Goal: Information Seeking & Learning: Learn about a topic

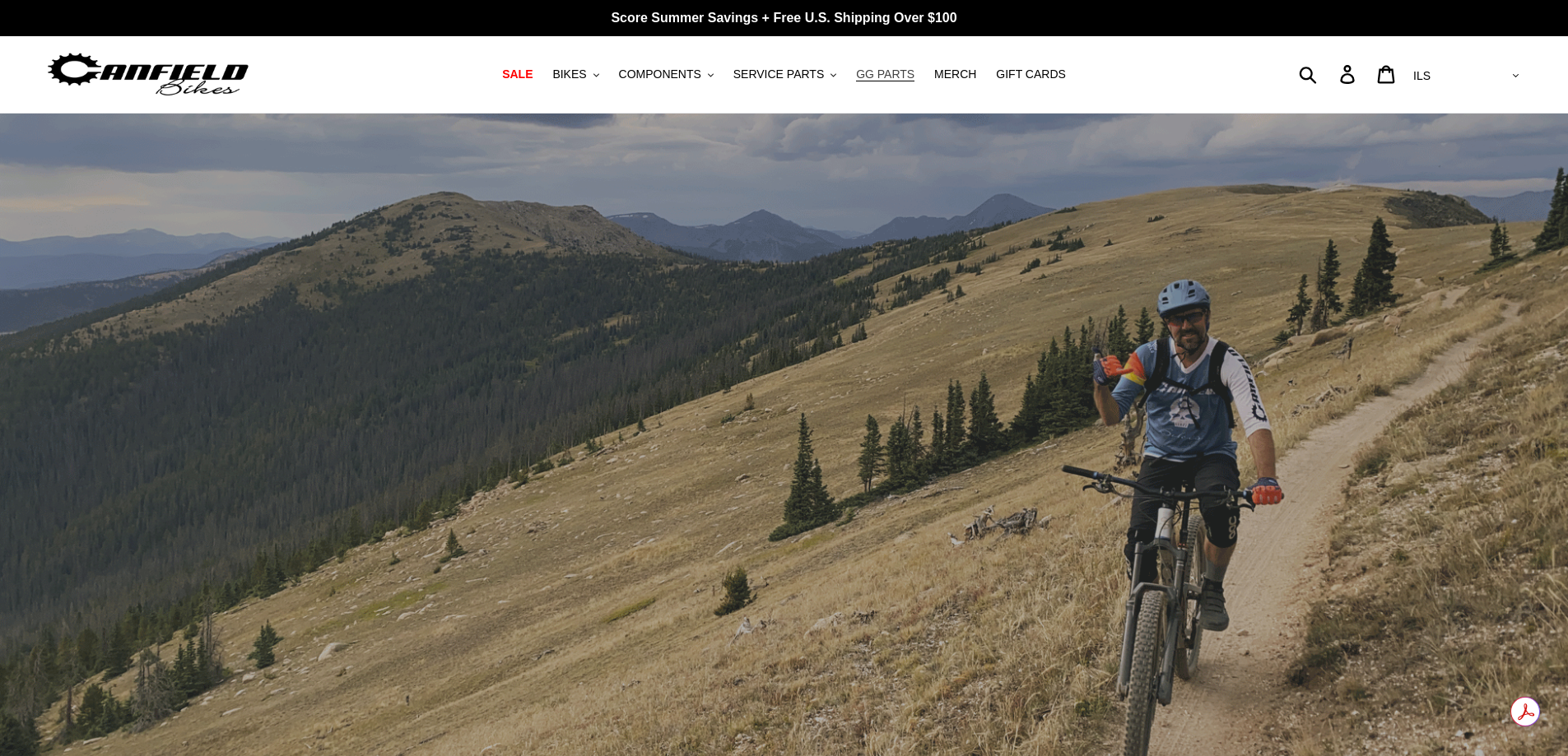
click at [881, 78] on span "GG PARTS" at bounding box center [886, 74] width 59 height 14
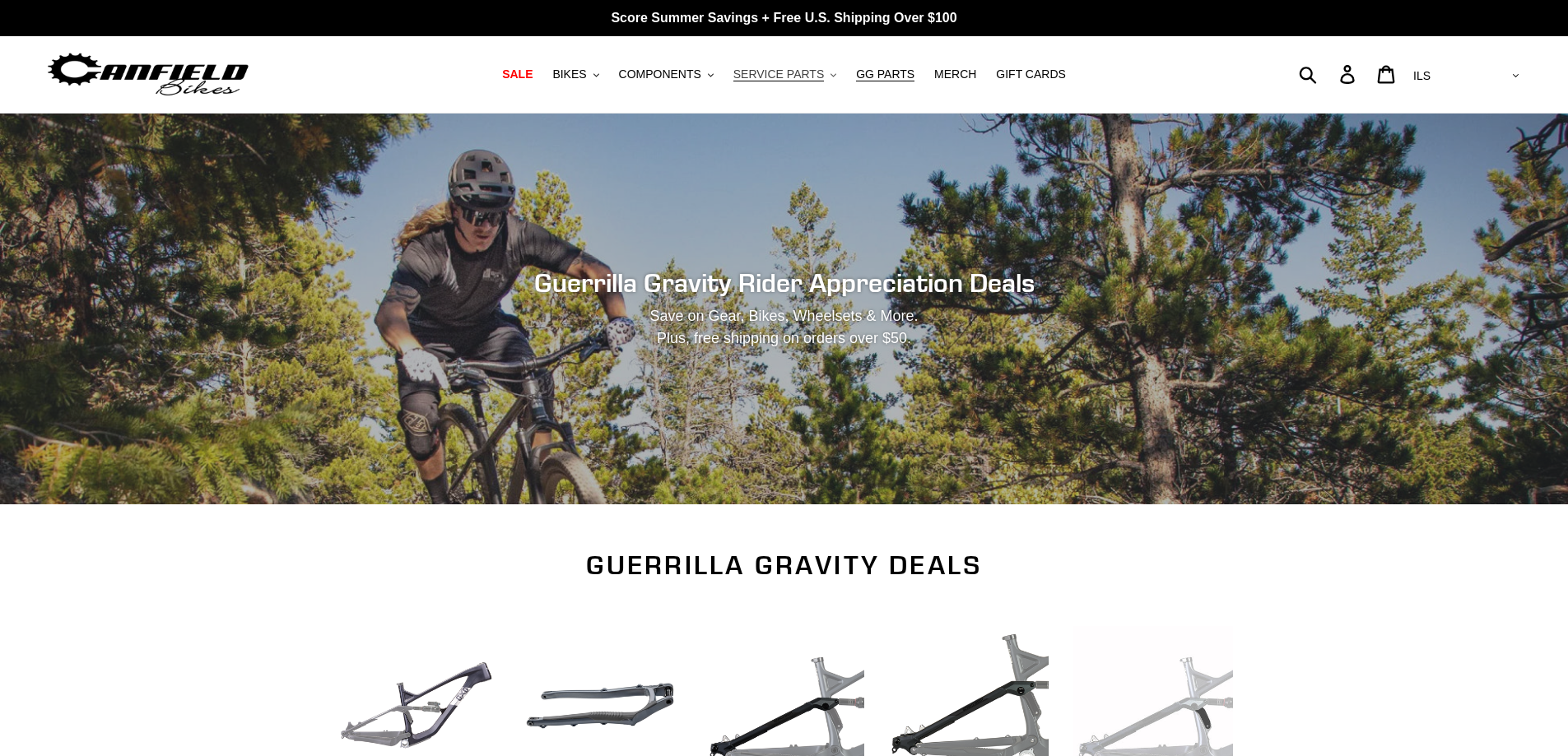
click at [777, 77] on span "SERVICE PARTS" at bounding box center [778, 74] width 90 height 14
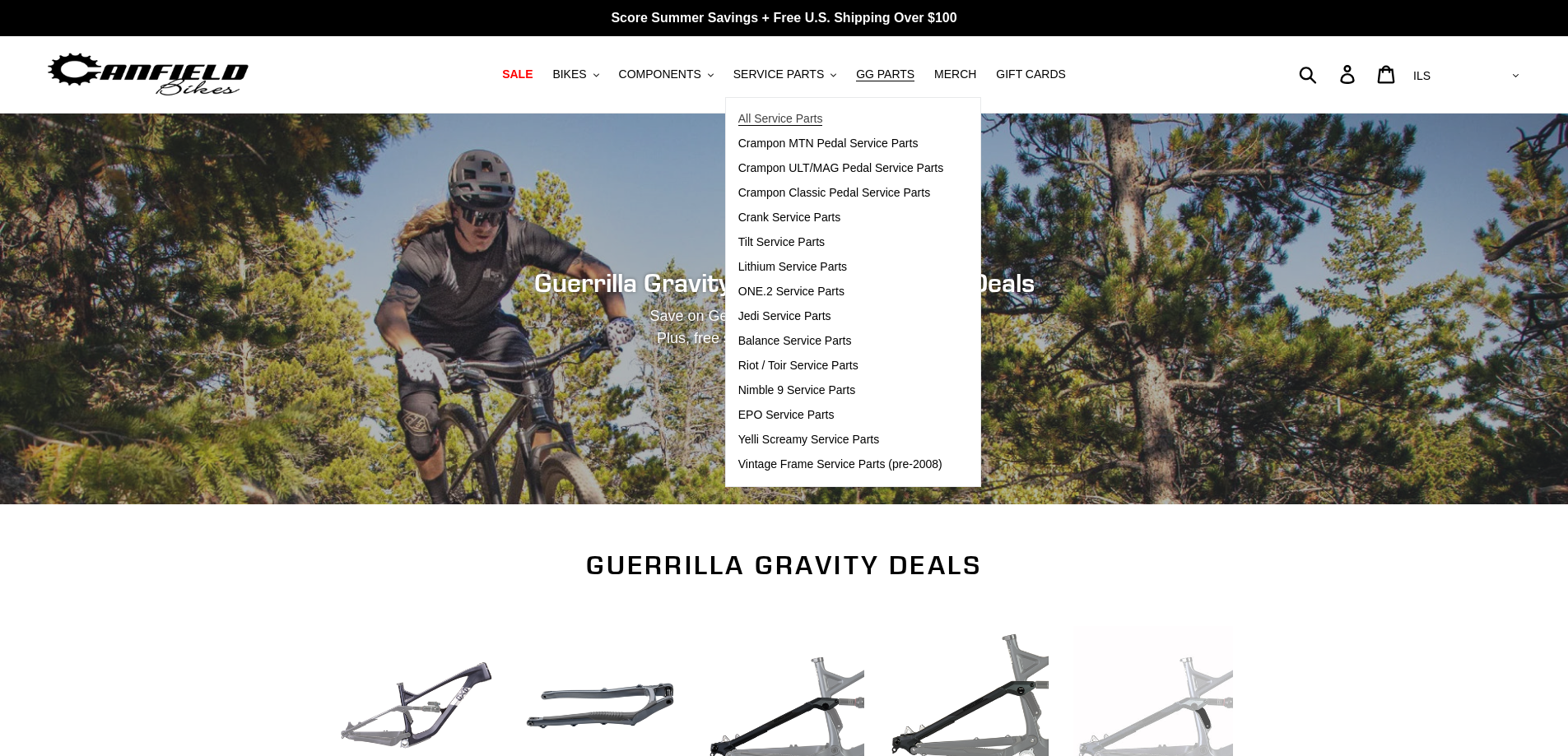
click at [768, 122] on span "All Service Parts" at bounding box center [781, 119] width 85 height 14
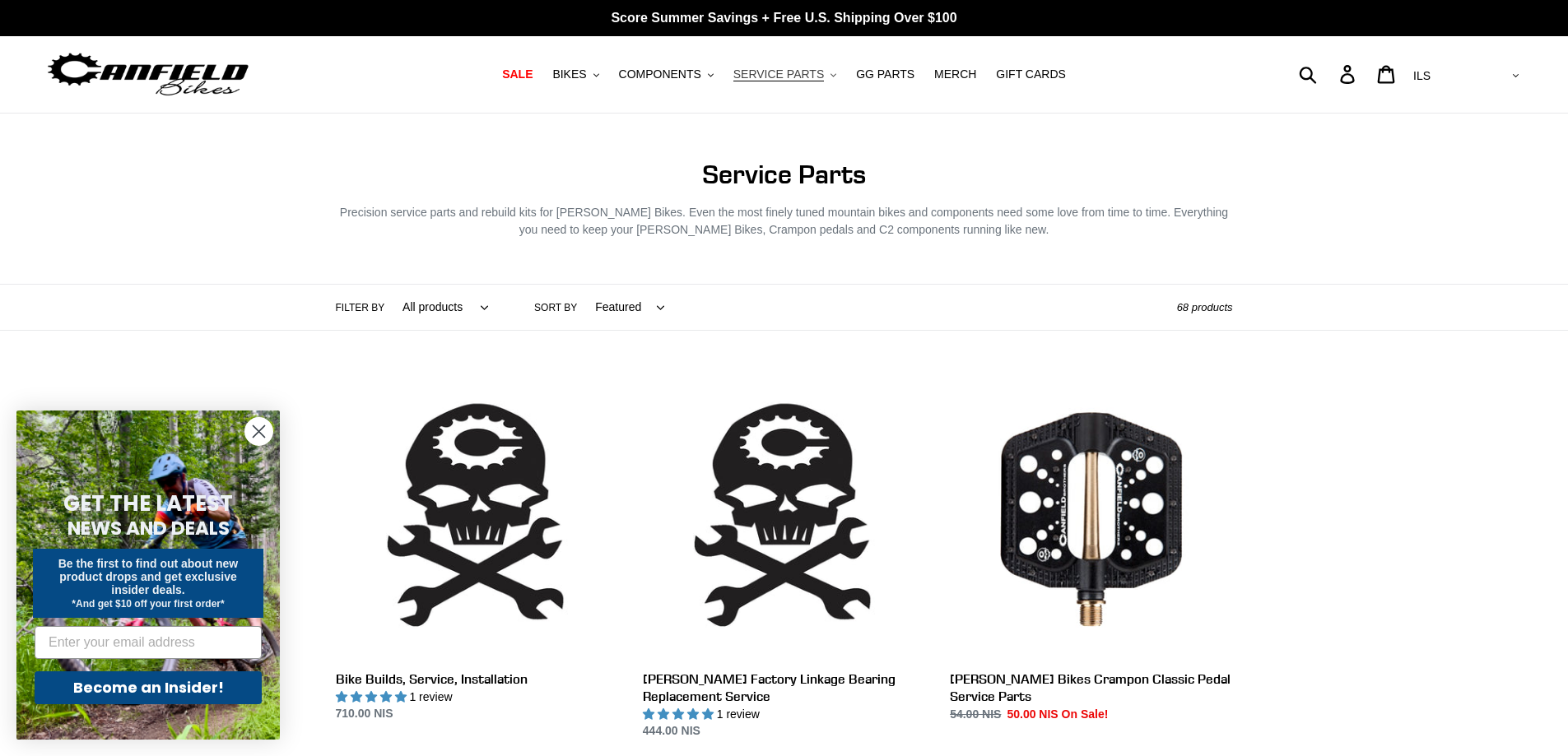
click at [790, 79] on span "SERVICE PARTS" at bounding box center [778, 74] width 90 height 14
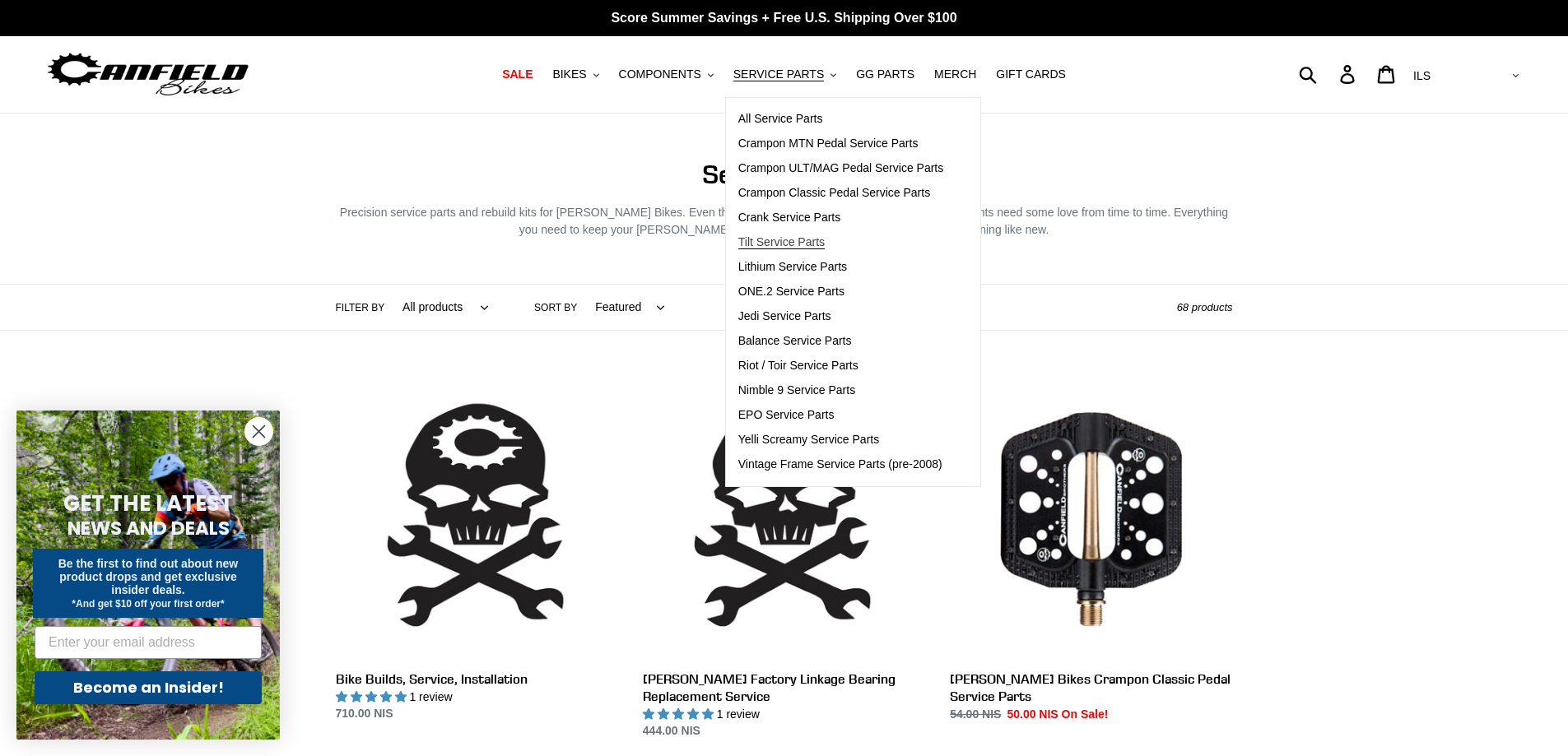
click at [768, 237] on span "Tilt Service Parts" at bounding box center [781, 243] width 86 height 14
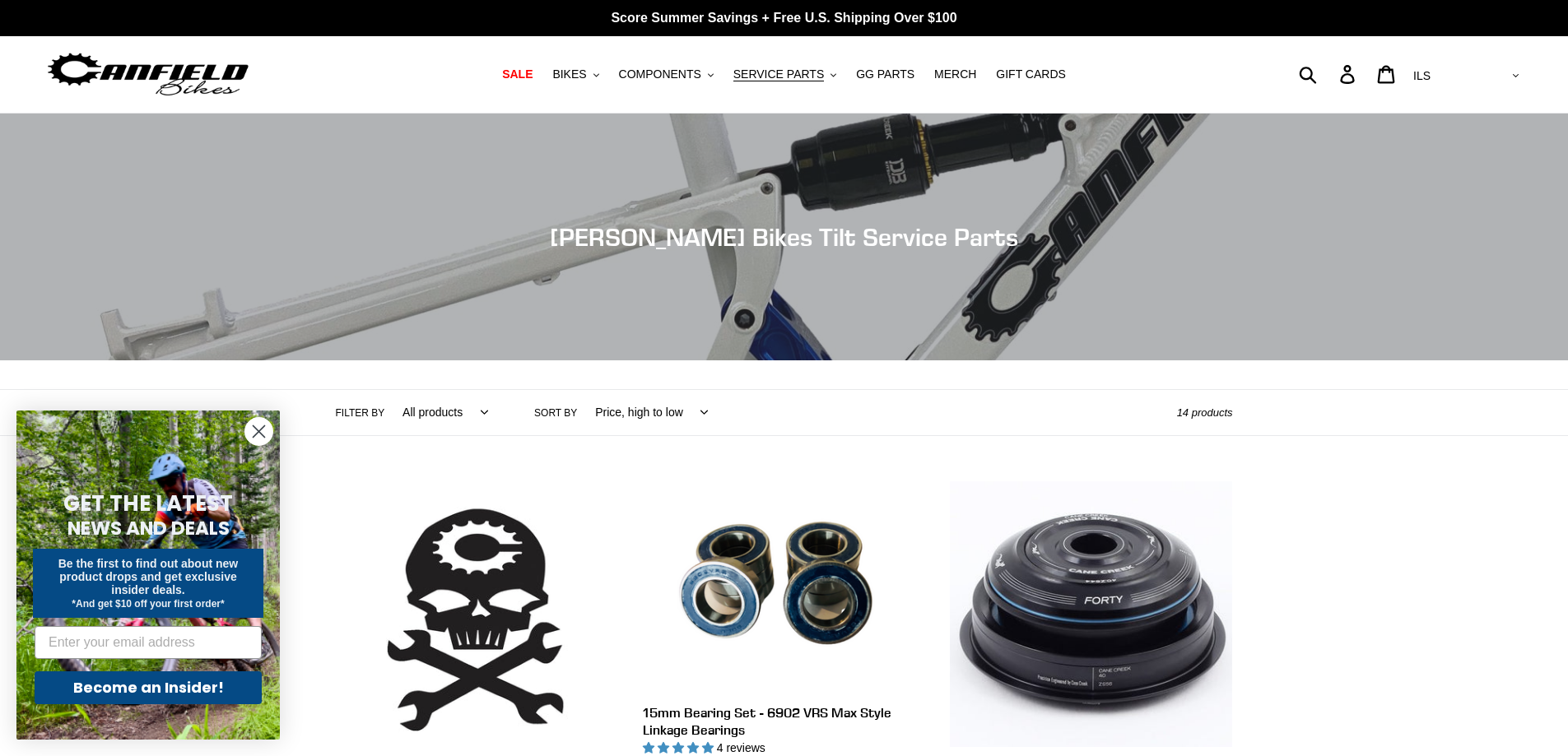
scroll to position [439, 0]
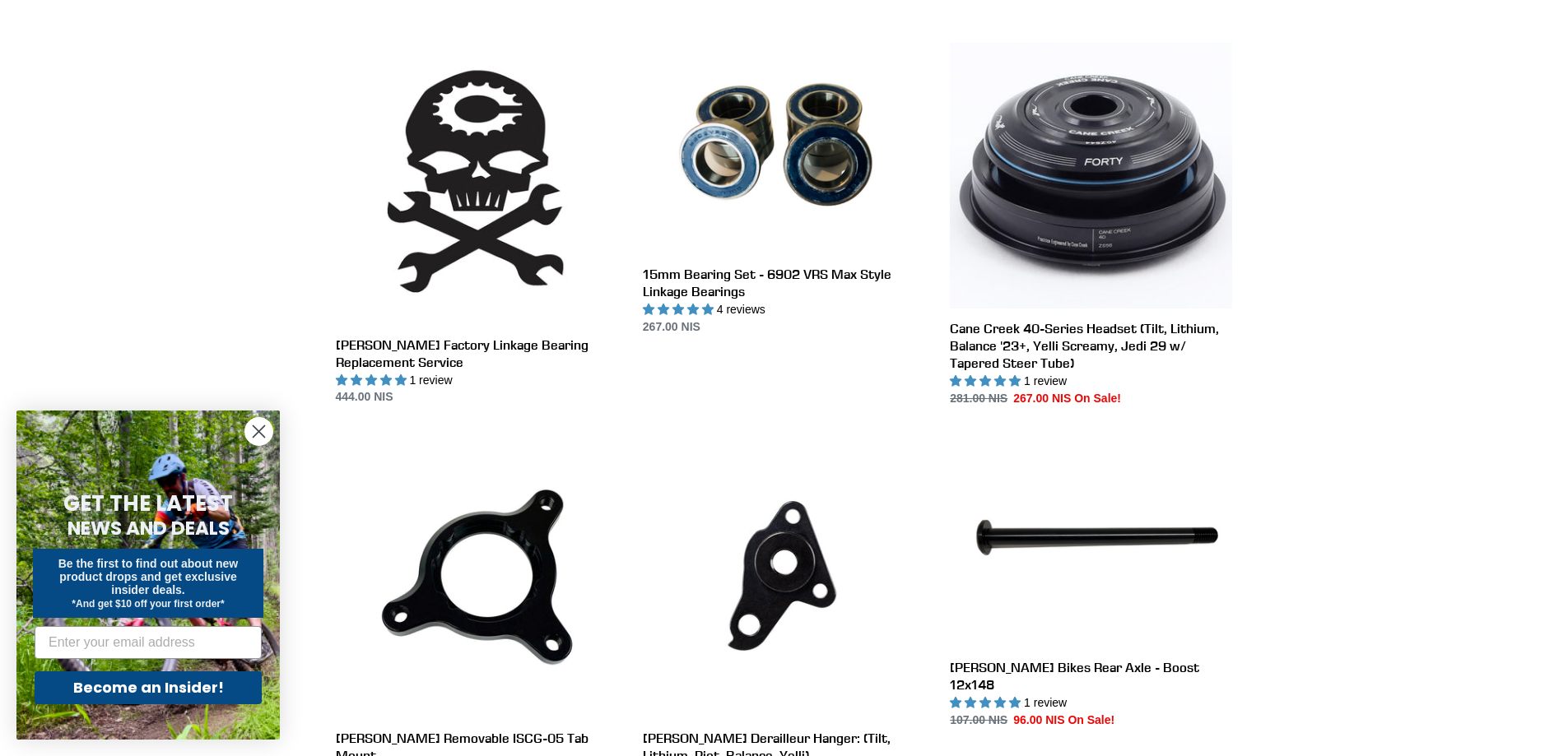
click at [262, 427] on icon "Close dialog" at bounding box center [259, 432] width 11 height 11
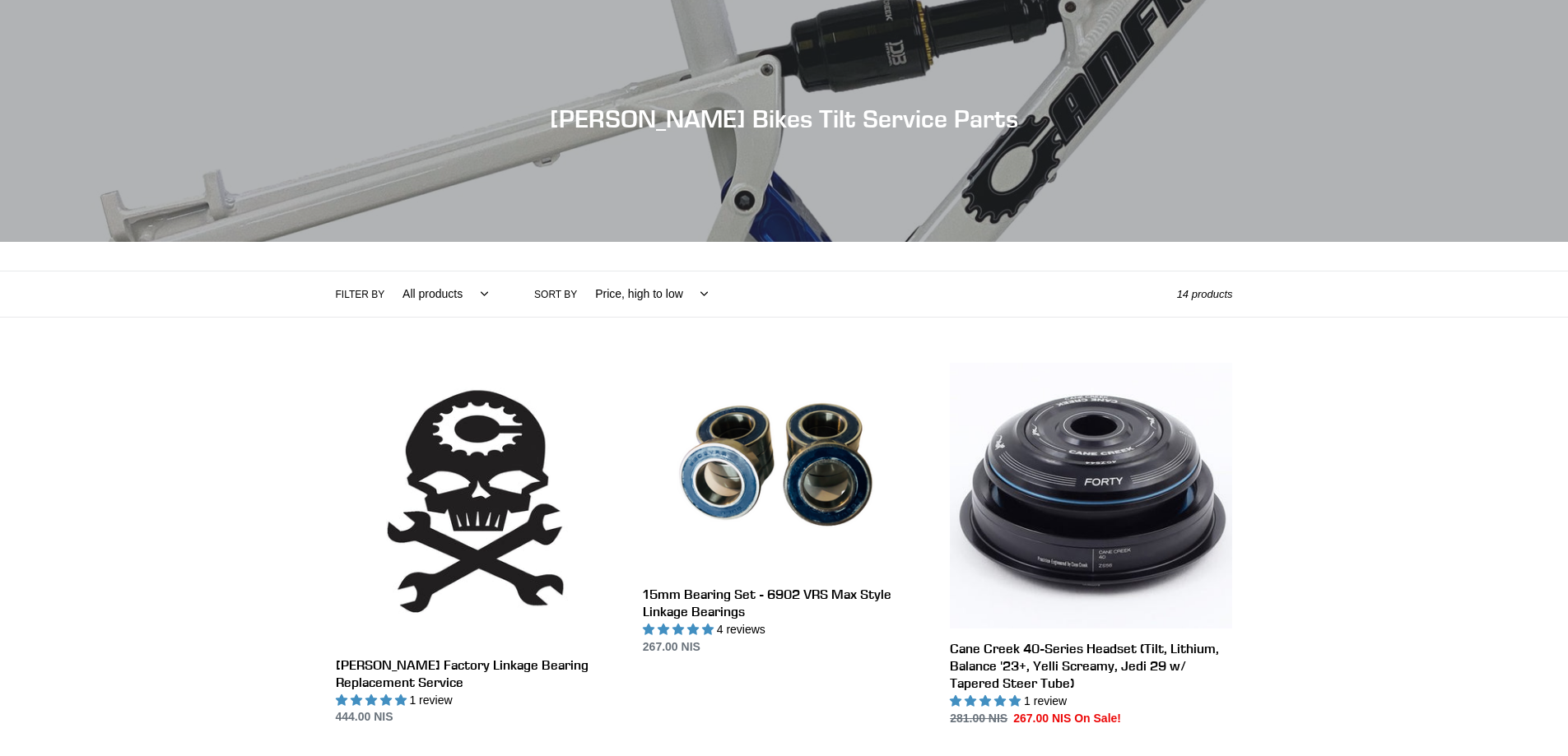
scroll to position [0, 0]
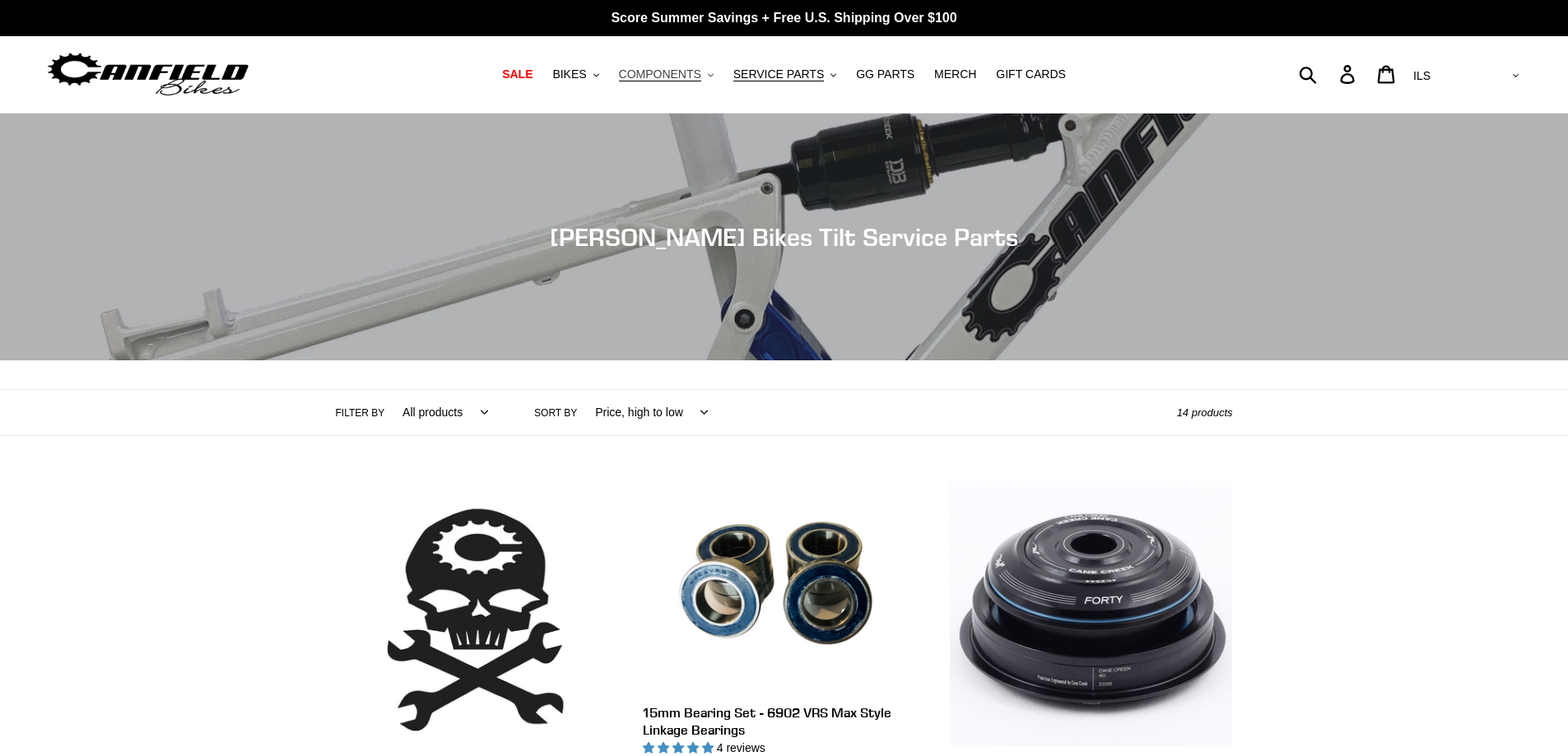
click at [679, 69] on span "COMPONENTS" at bounding box center [660, 74] width 83 height 14
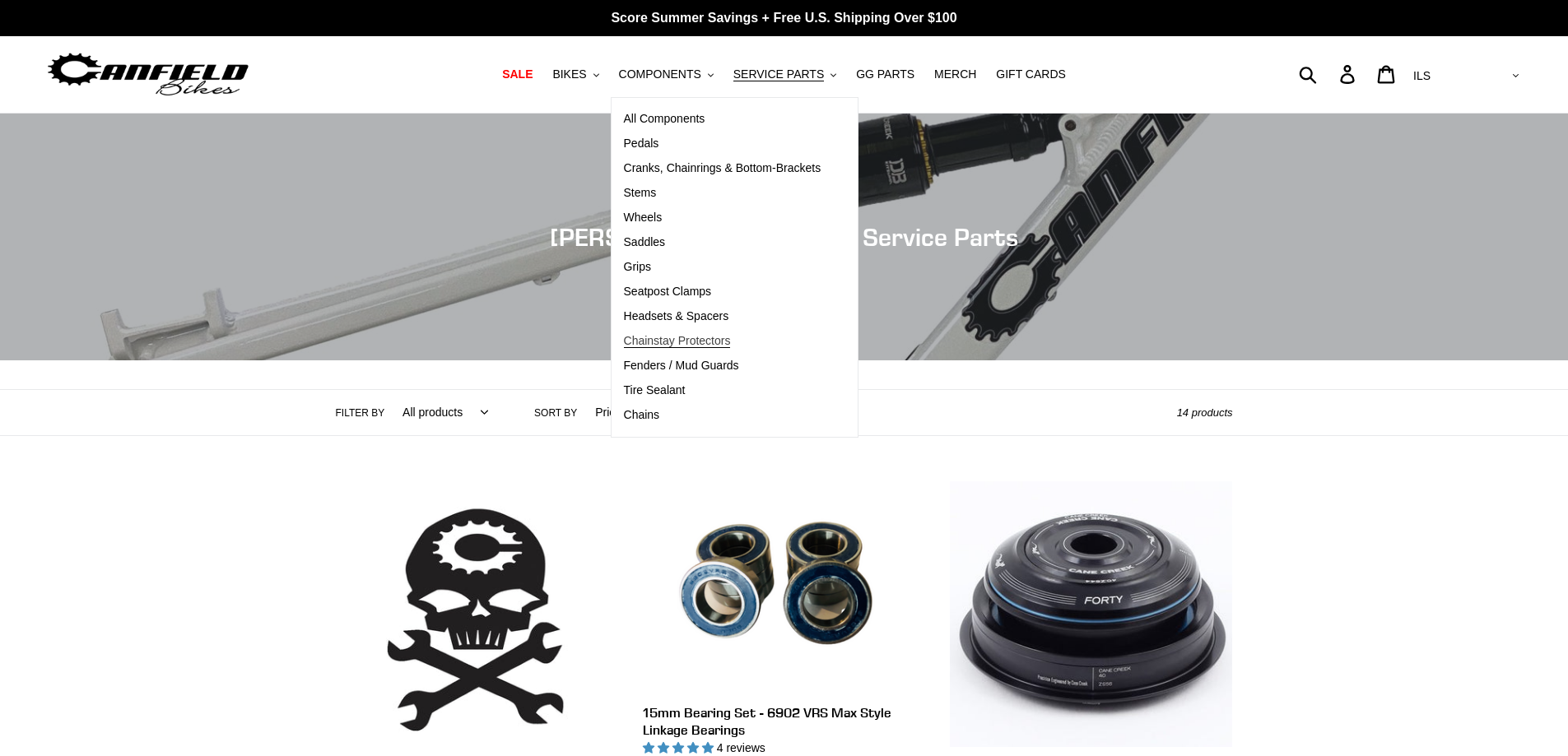
click at [663, 343] on span "Chainstay Protectors" at bounding box center [677, 341] width 107 height 14
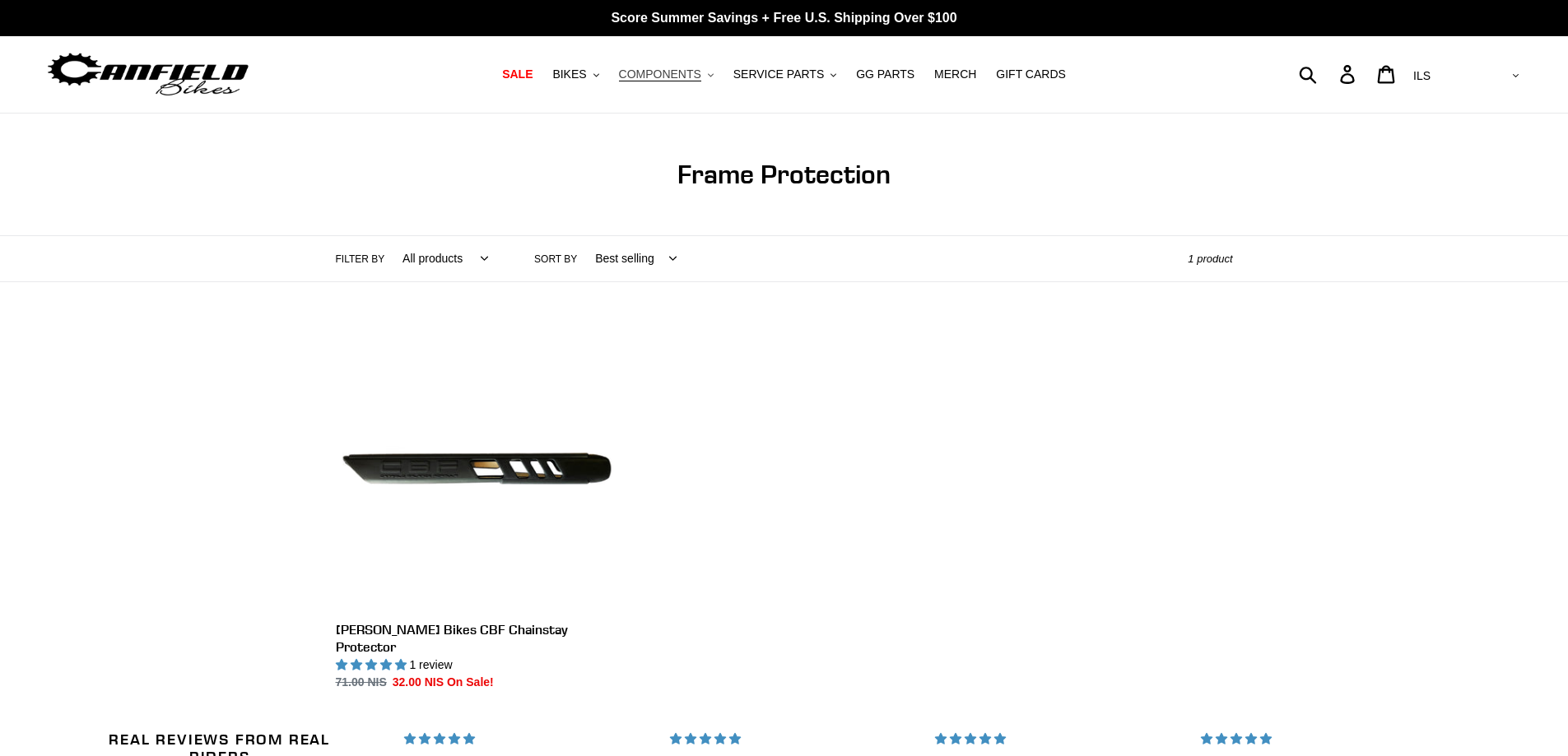
click at [677, 70] on span "COMPONENTS" at bounding box center [660, 74] width 83 height 14
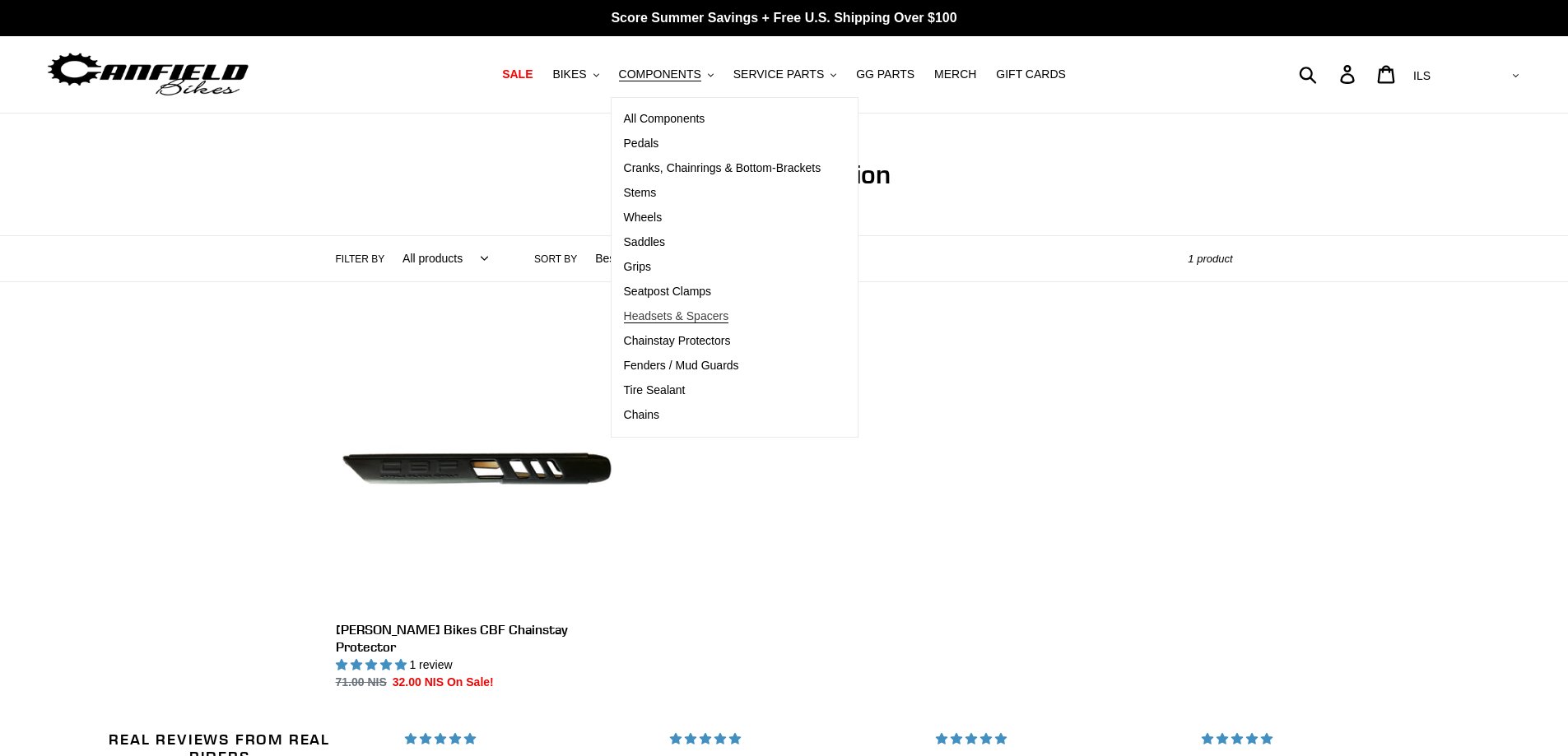
click at [660, 317] on span "Headsets & Spacers" at bounding box center [676, 317] width 105 height 14
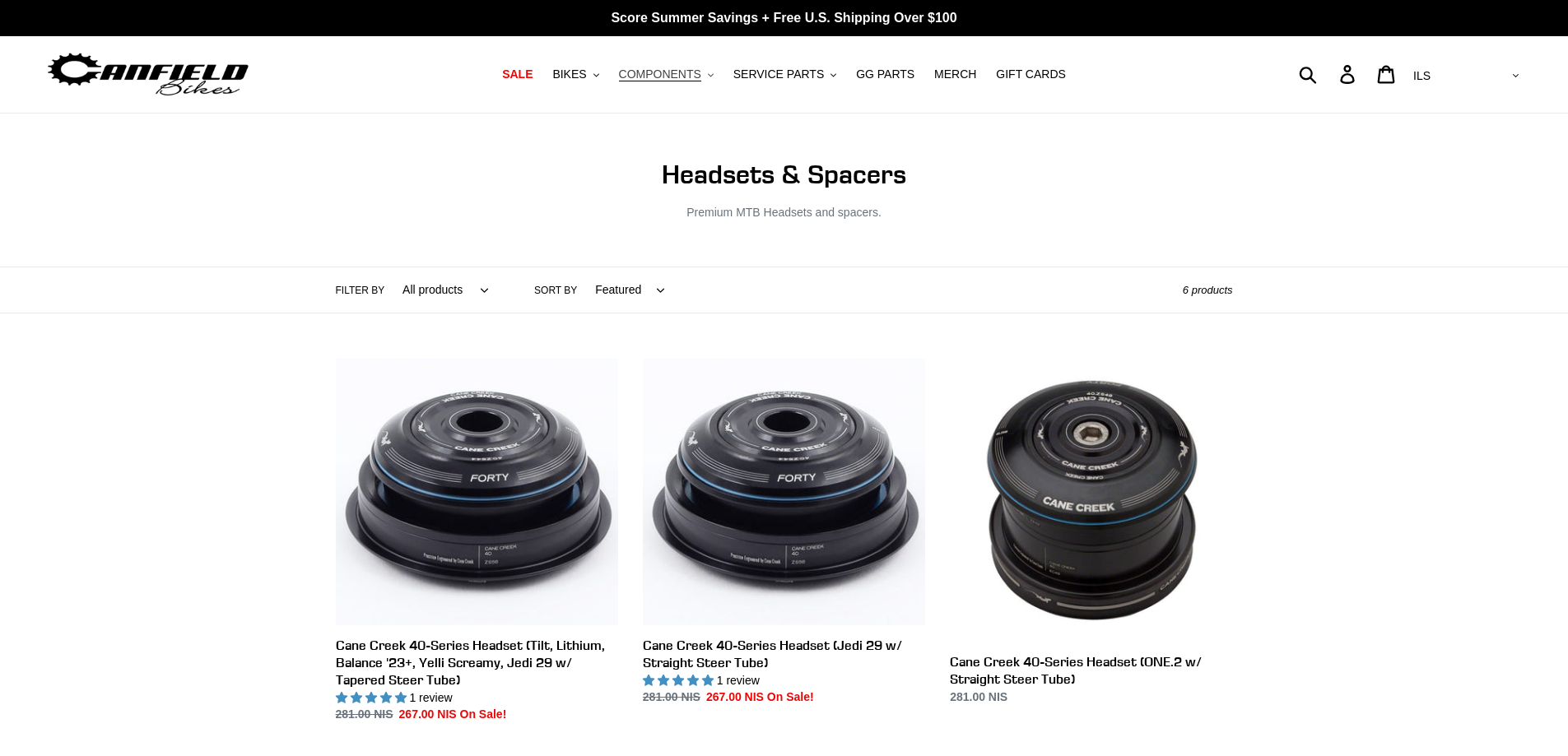
click at [685, 76] on span "COMPONENTS" at bounding box center [660, 74] width 83 height 14
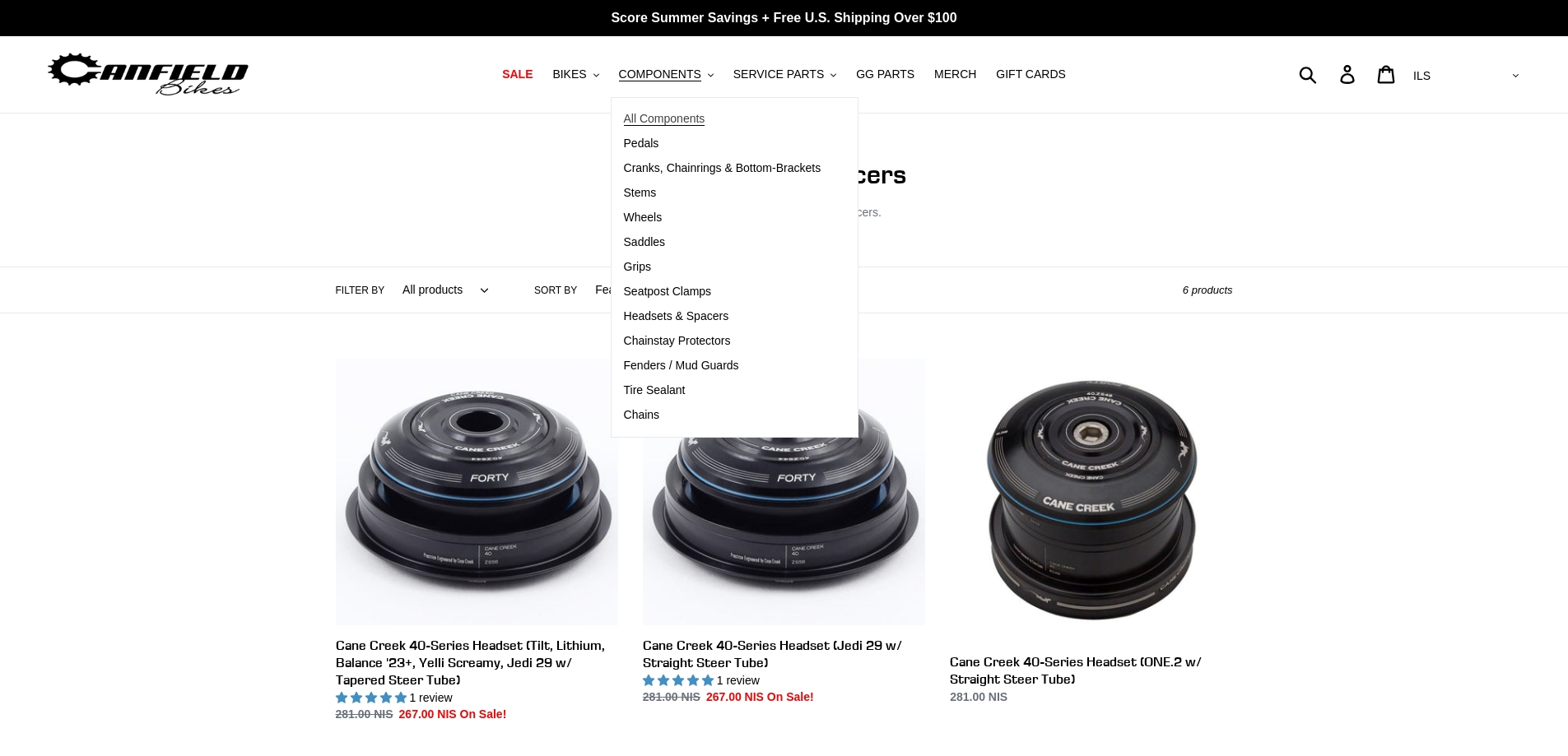
click at [685, 116] on span "All Components" at bounding box center [664, 119] width 82 height 14
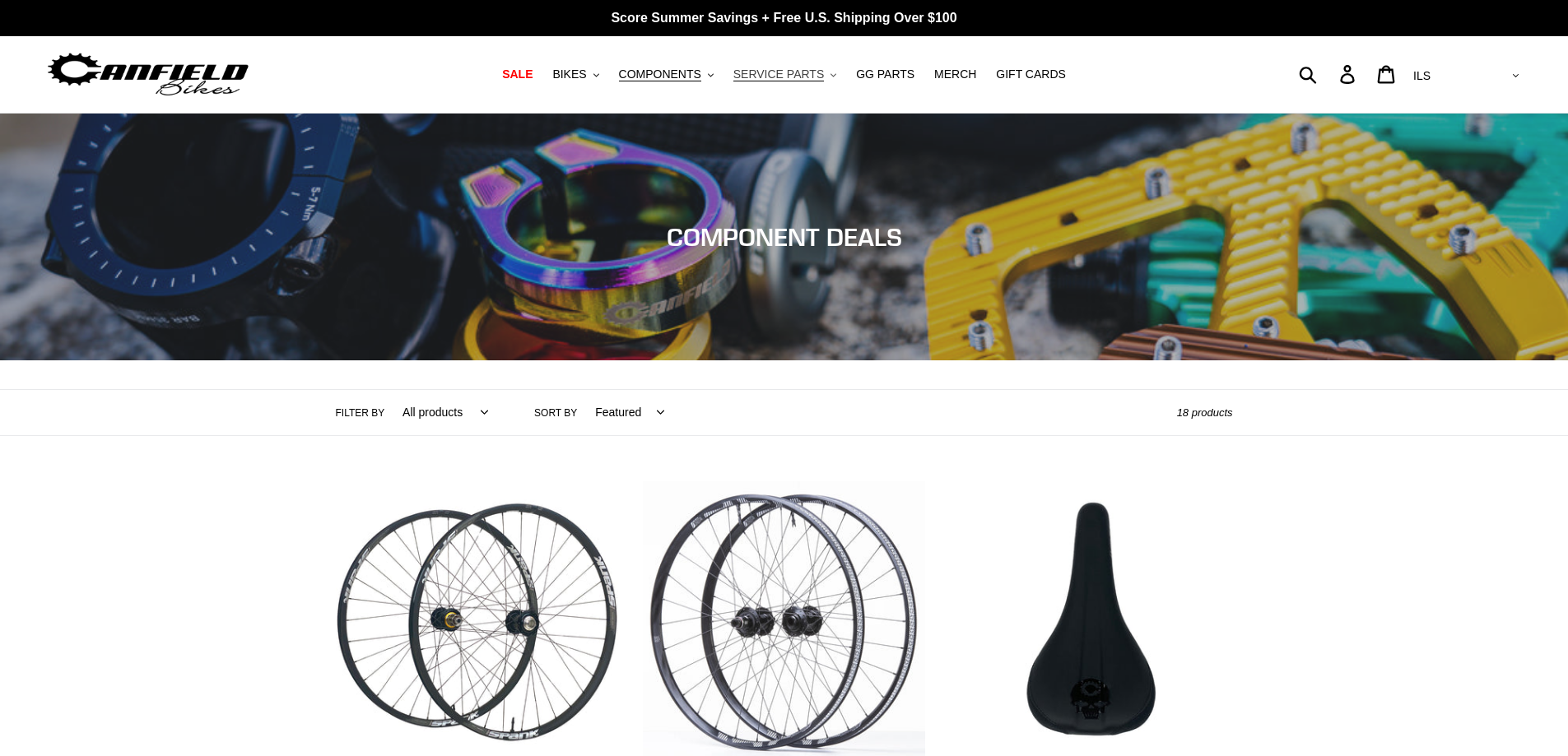
click at [771, 67] on span "SERVICE PARTS" at bounding box center [778, 74] width 90 height 14
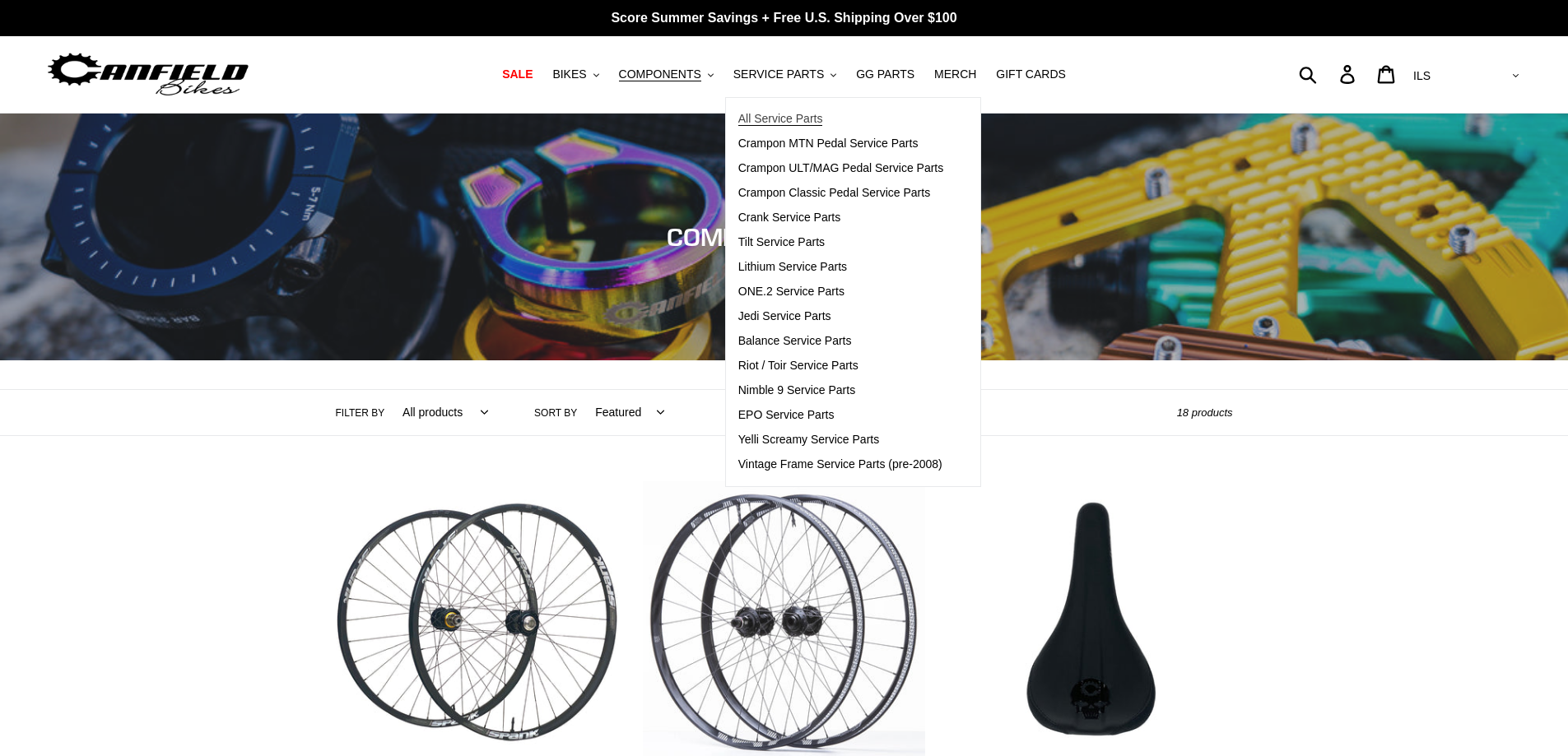
click at [799, 123] on span "All Service Parts" at bounding box center [781, 119] width 85 height 14
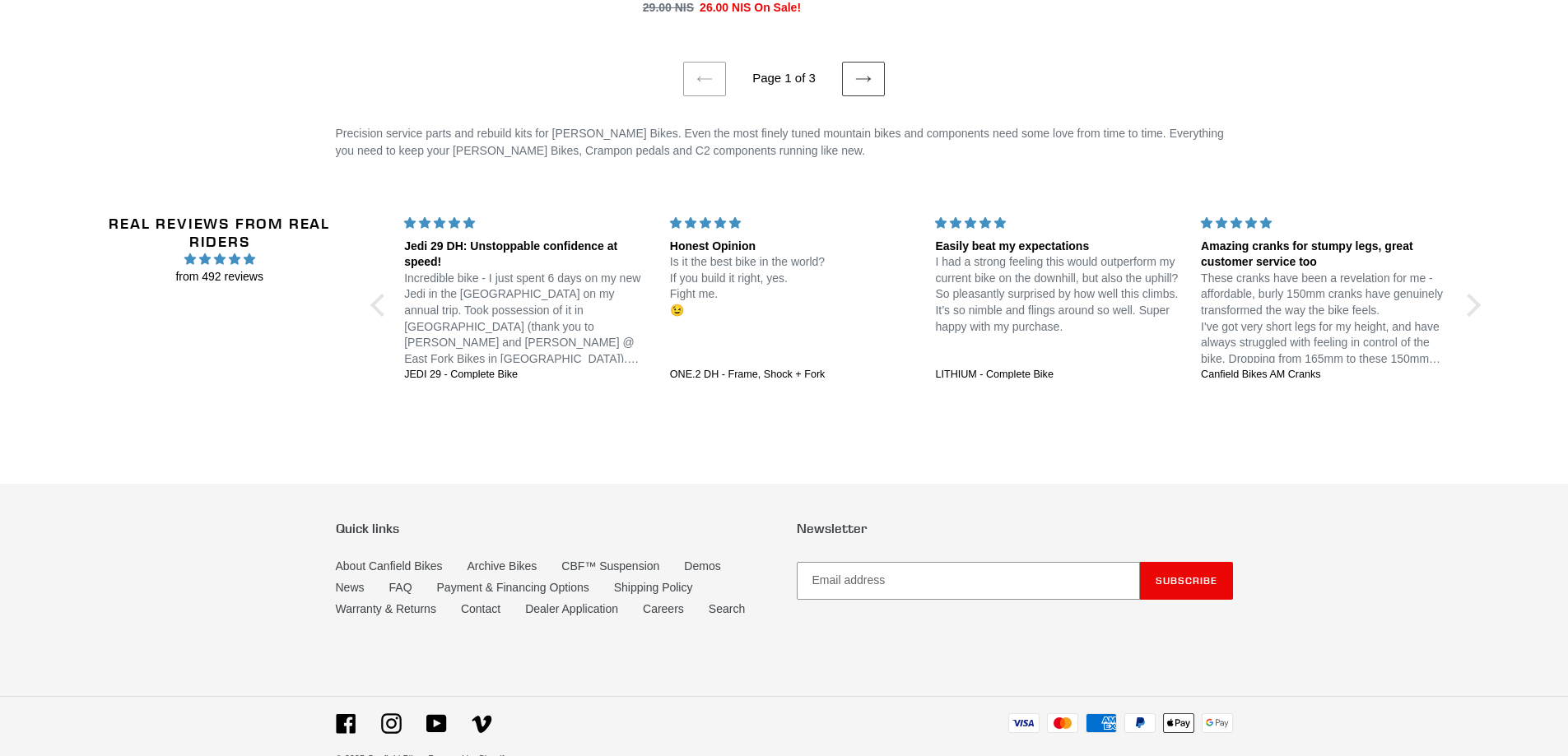
scroll to position [2999, 0]
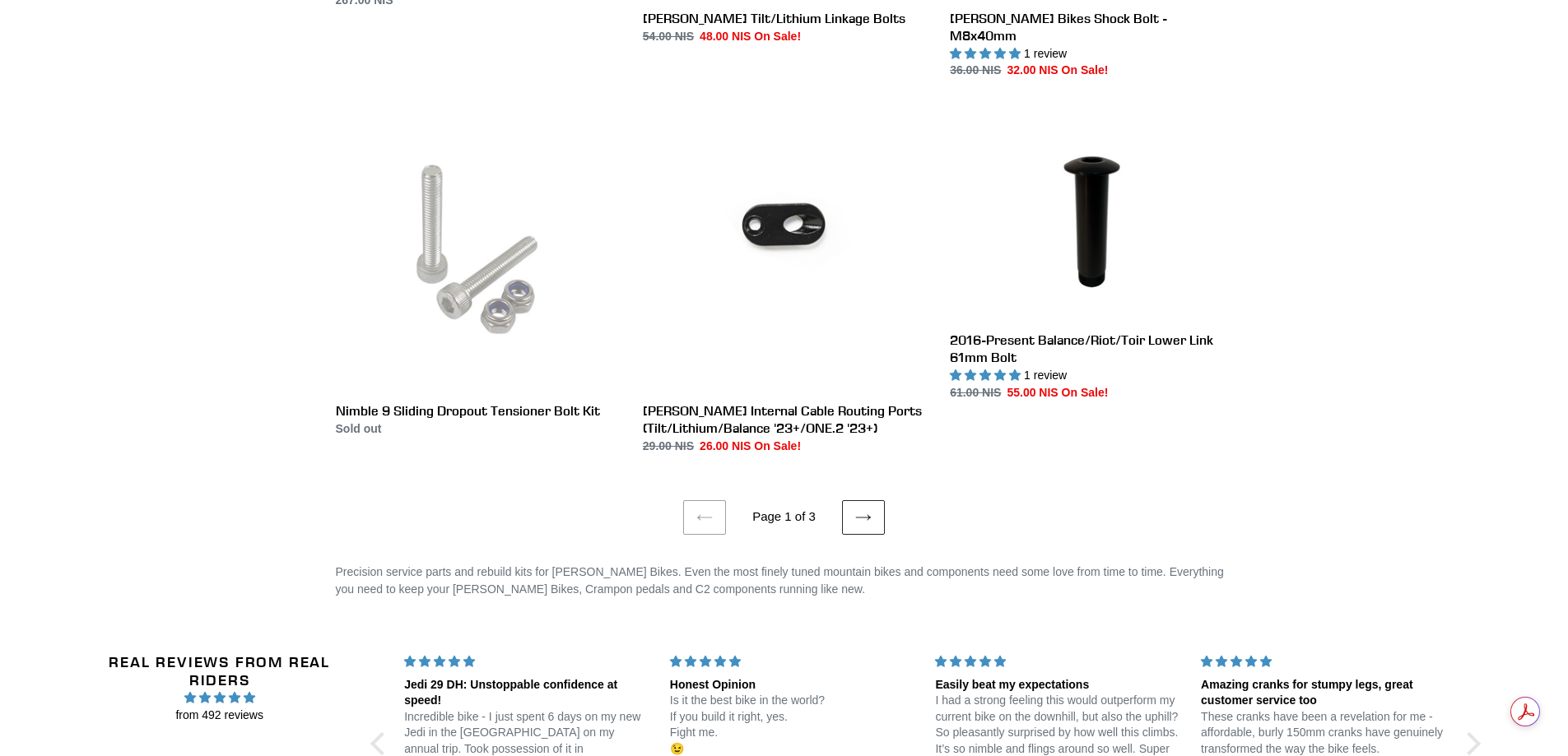
click at [861, 509] on icon at bounding box center [863, 517] width 16 height 16
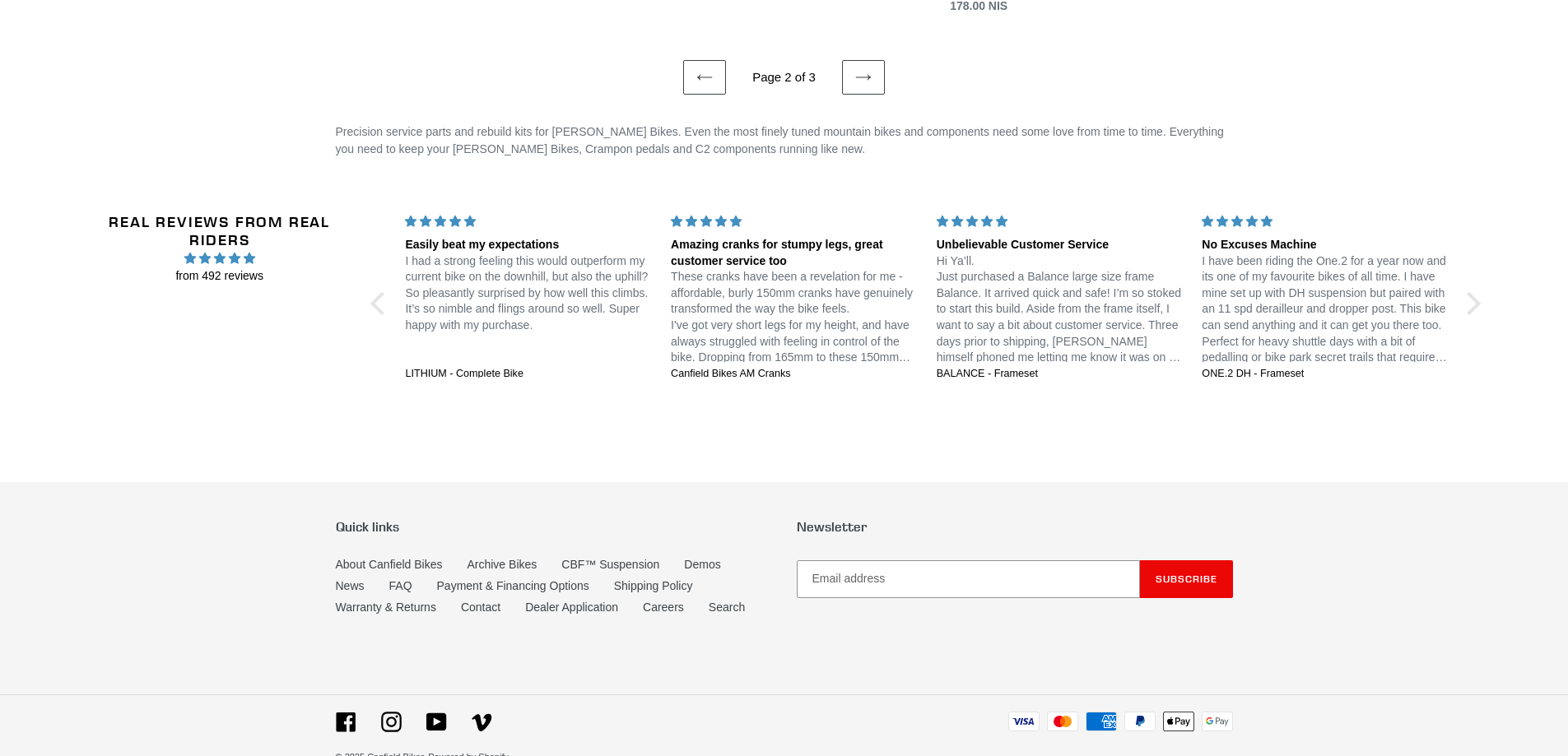
scroll to position [2918, 0]
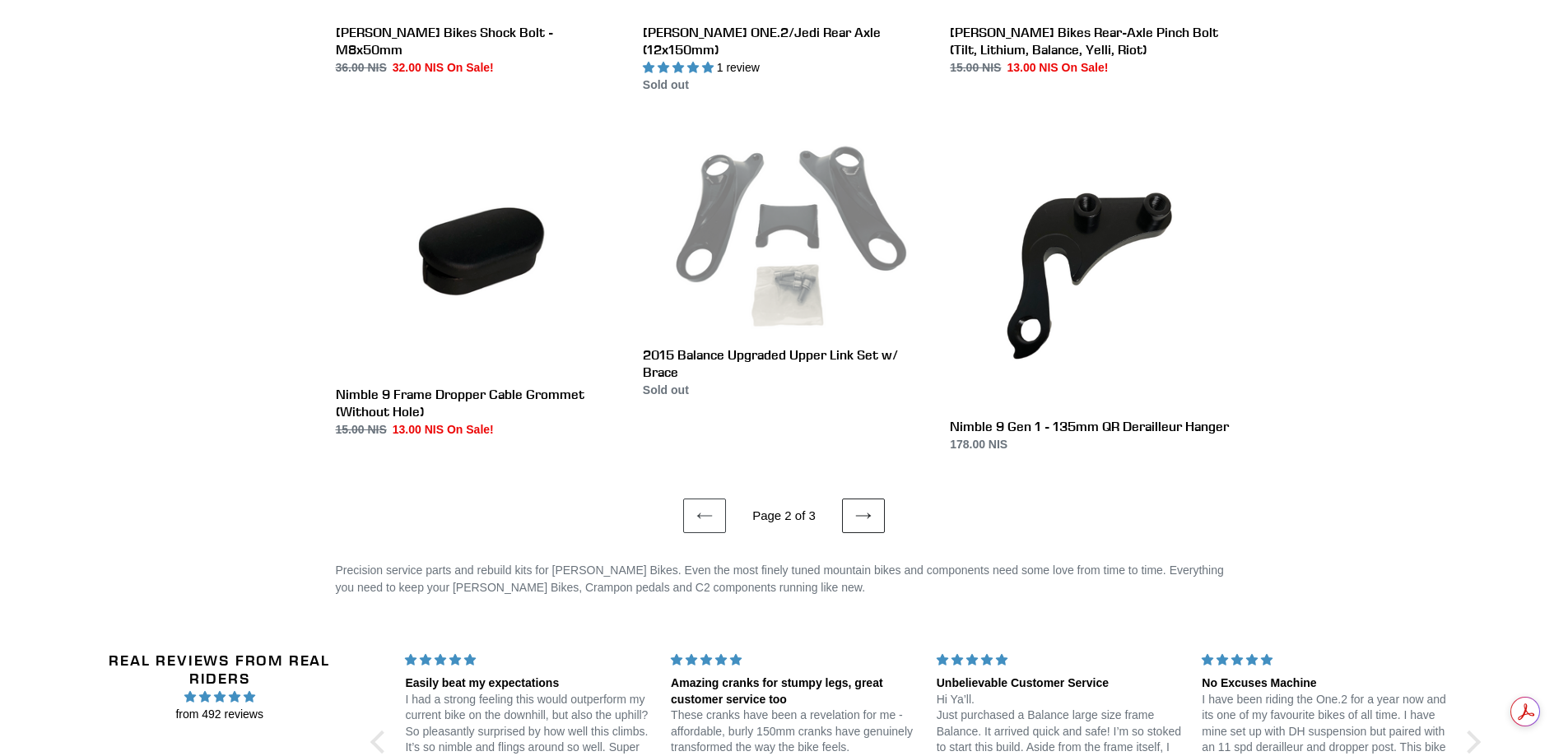
click at [852, 499] on link "Next page" at bounding box center [864, 516] width 43 height 34
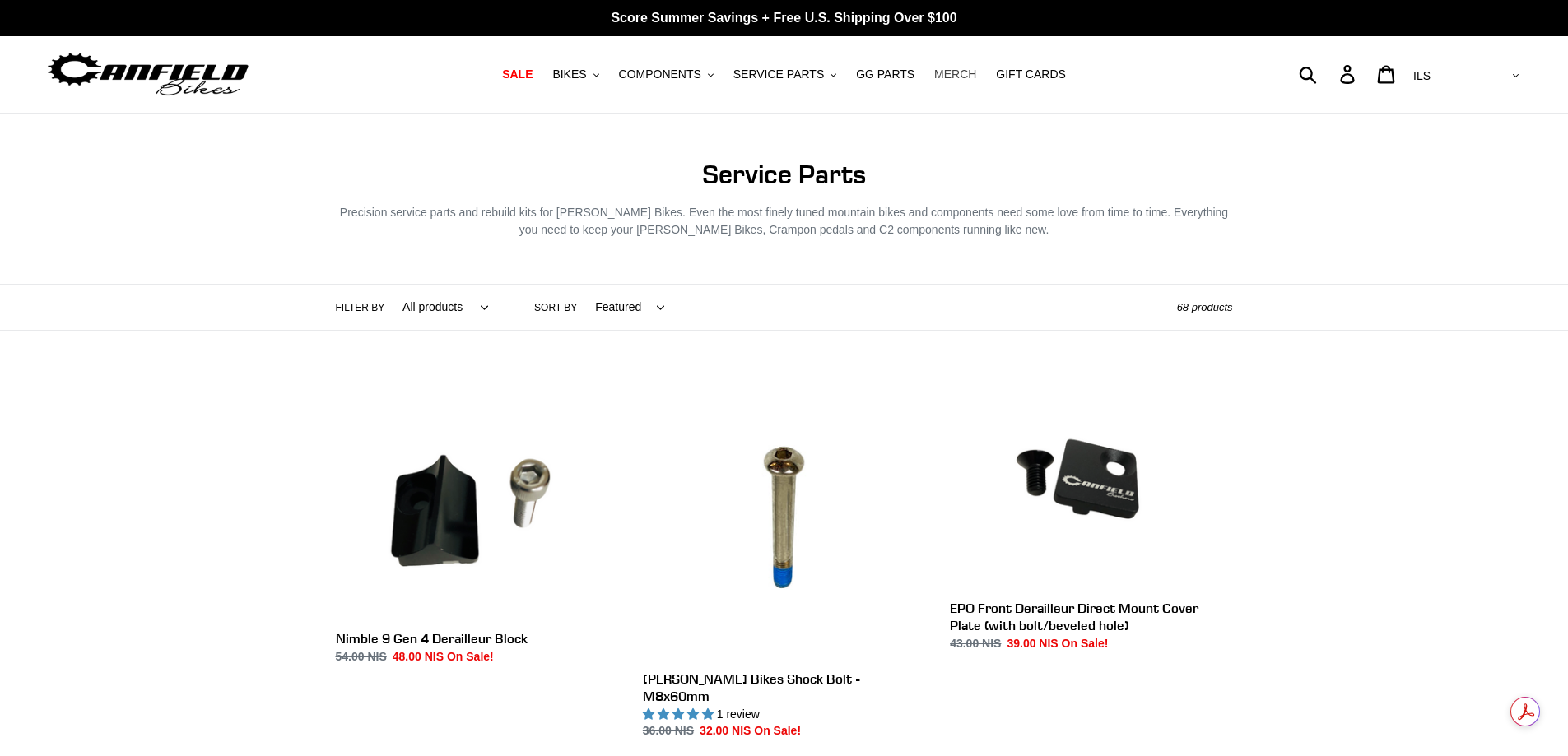
click at [935, 76] on span "MERCH" at bounding box center [955, 74] width 42 height 14
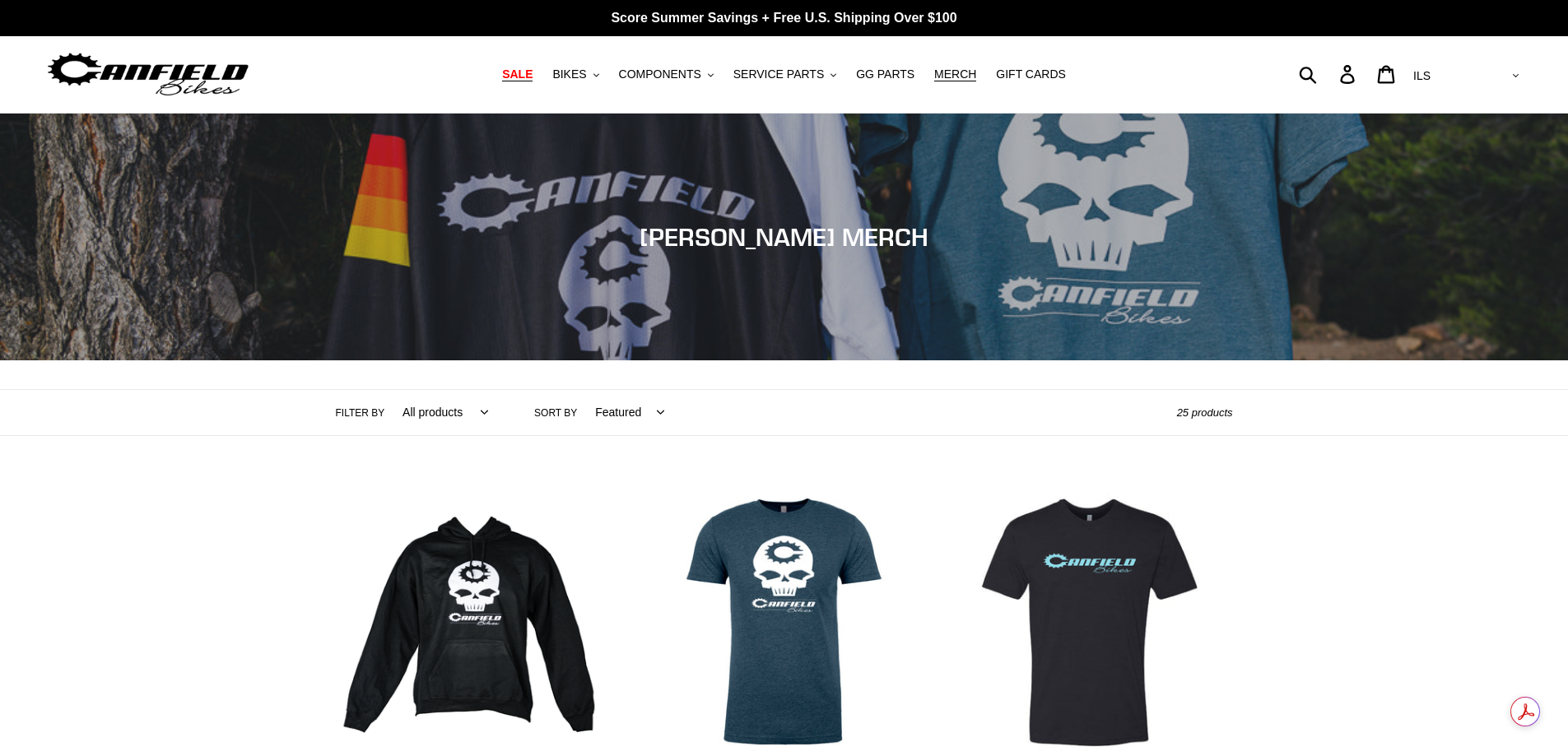
click at [541, 74] on link "SALE" at bounding box center [517, 75] width 47 height 22
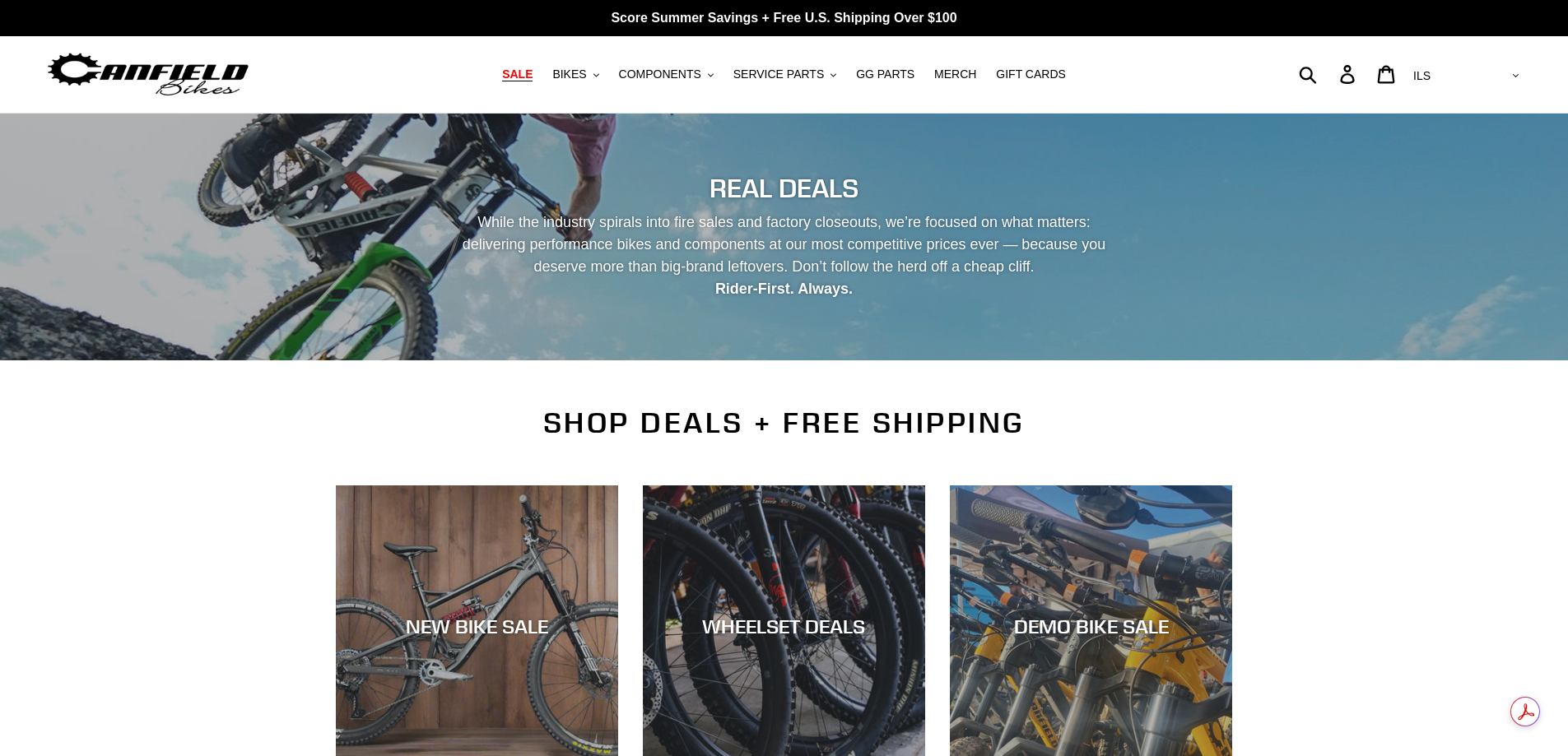
scroll to position [439, 0]
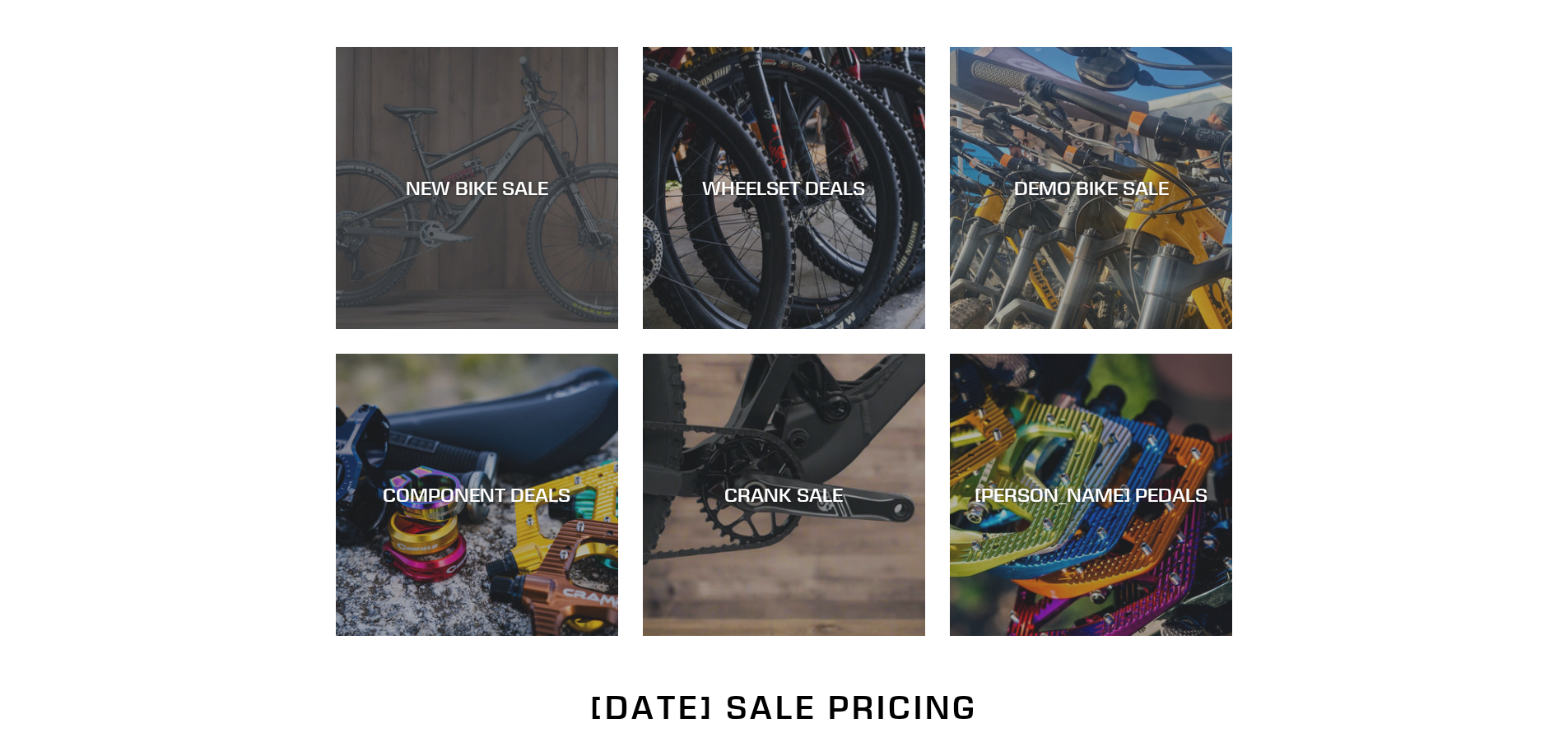
click at [468, 187] on div "NEW BIKE SALE" at bounding box center [477, 188] width 282 height 24
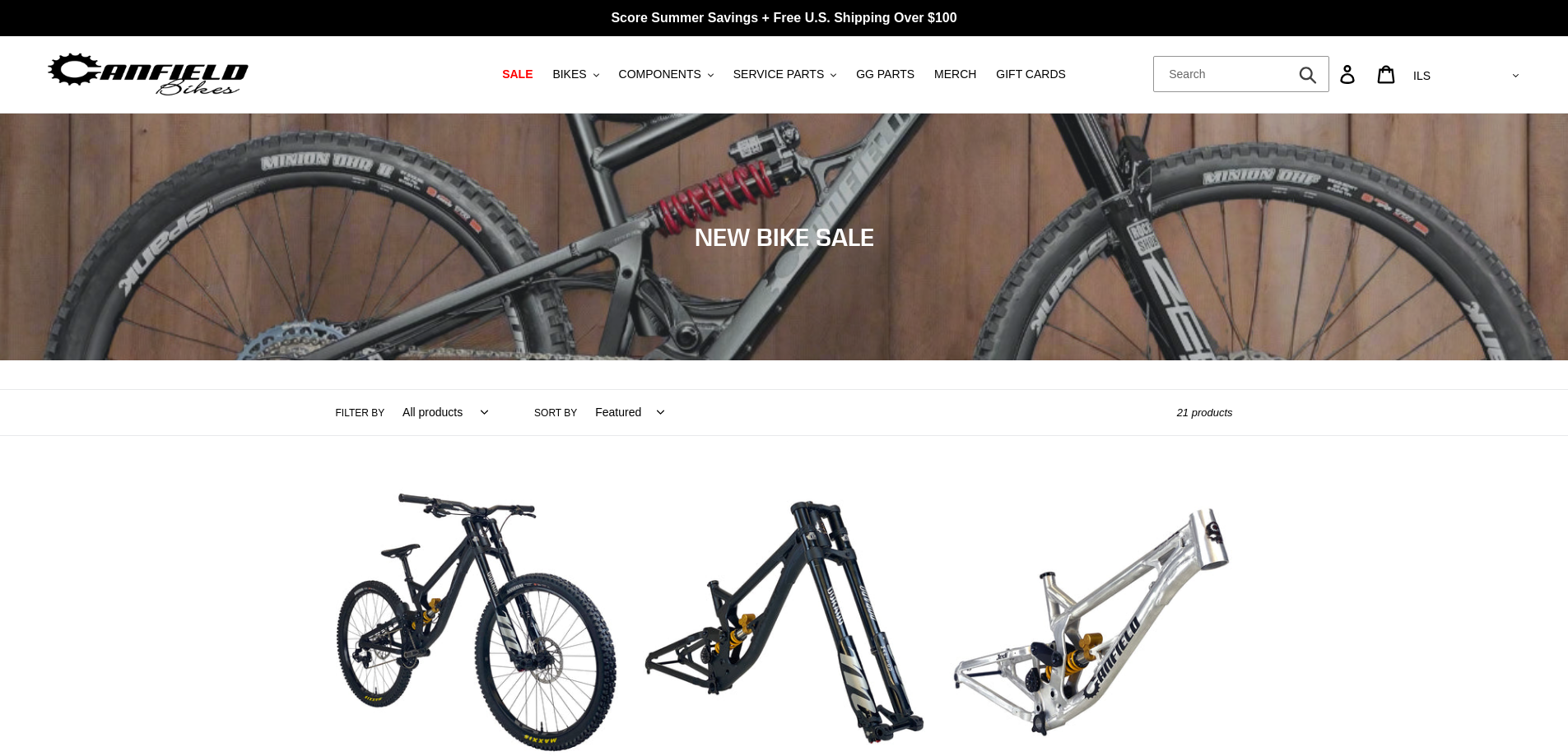
click at [1330, 74] on form "Submit" at bounding box center [1241, 74] width 176 height 36
type input "bluo"
click at [1289, 56] on button "Submit" at bounding box center [1309, 74] width 40 height 36
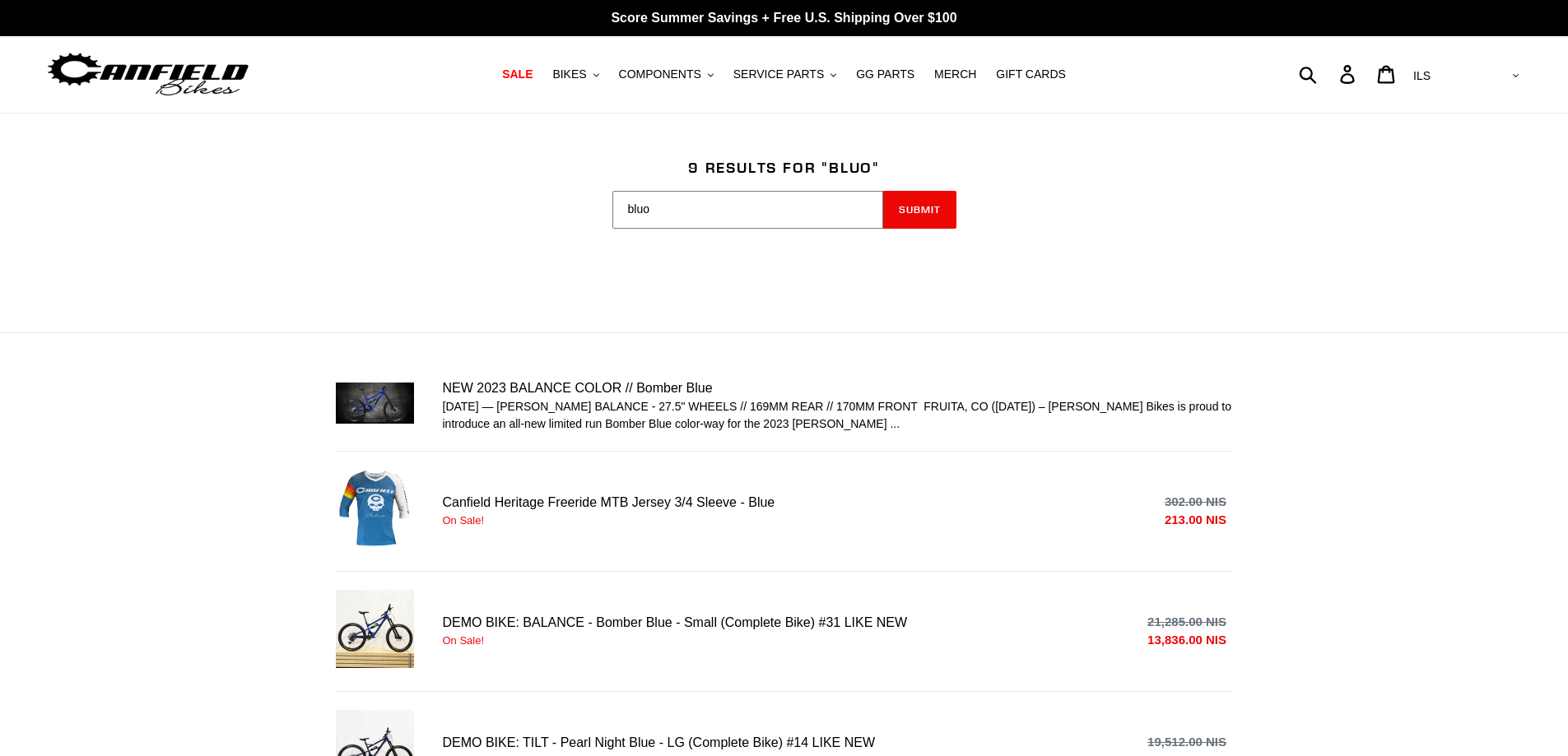
drag, startPoint x: 696, startPoint y: 221, endPoint x: 559, endPoint y: 231, distance: 137.4
click at [559, 231] on div "Search field cannot be empty bluo Submit" at bounding box center [772, 216] width 922 height 51
type input "book"
click at [883, 191] on button "Submit" at bounding box center [919, 210] width 73 height 38
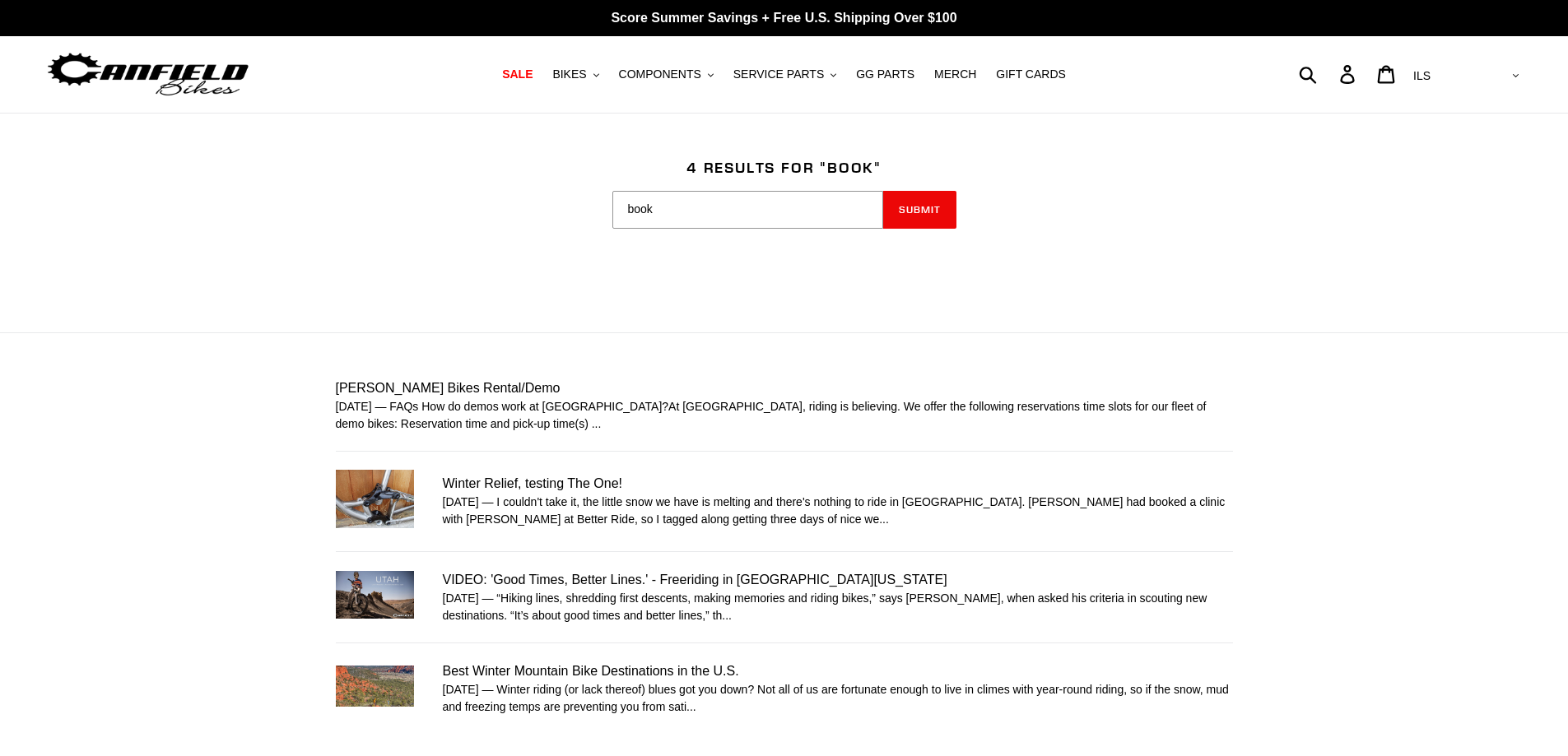
click at [206, 66] on img at bounding box center [148, 74] width 206 height 52
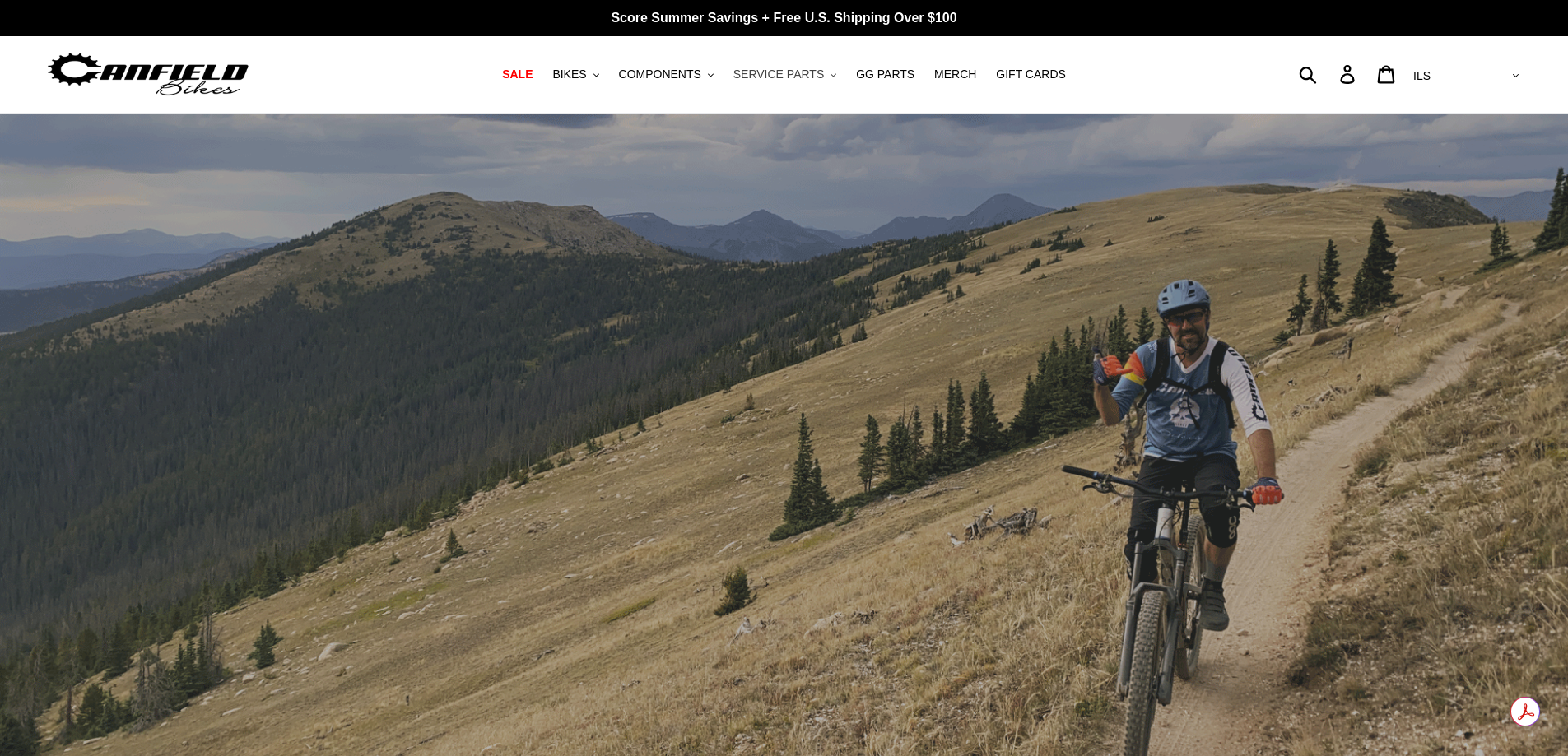
click at [830, 73] on icon ".cls-1{fill:#231f20}" at bounding box center [833, 75] width 6 height 6
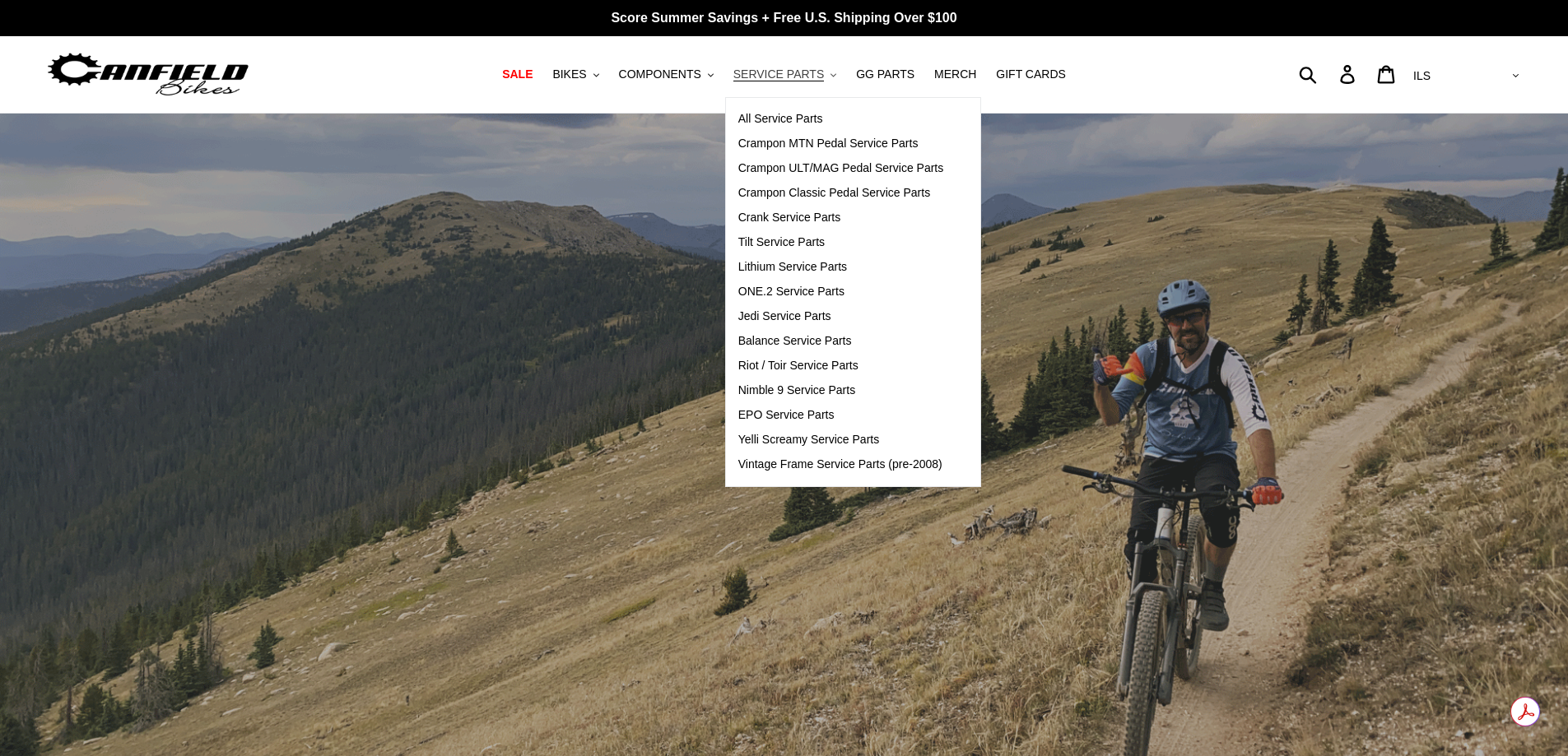
click at [830, 73] on icon ".cls-1{fill:#231f20}" at bounding box center [833, 75] width 6 height 6
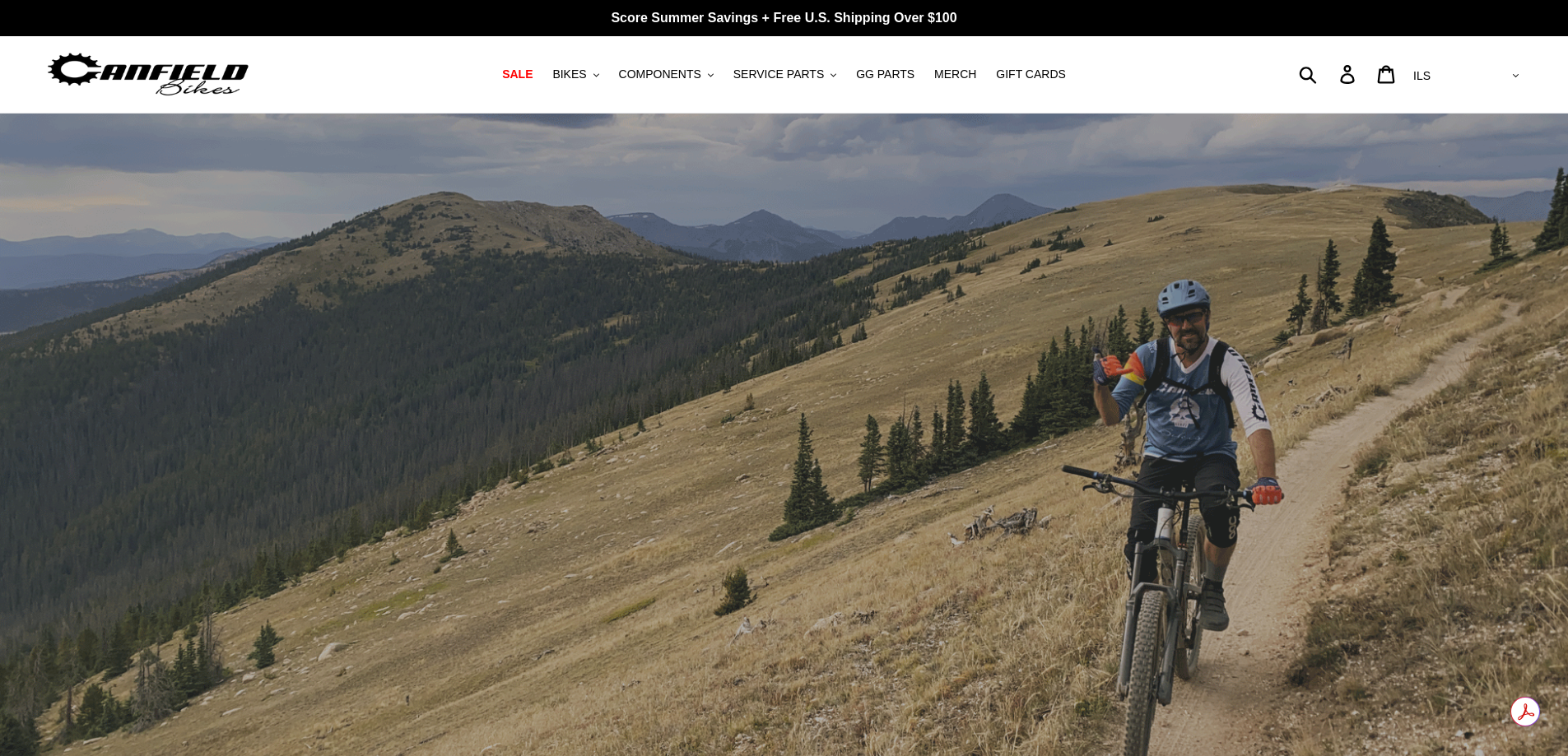
click at [1509, 74] on select "AED AFN ALL AMD ANG AUD AWG AZN BAM BBD BDT BGN BIF BND BOB BSD BWP BZD CAD CDF…" at bounding box center [1465, 76] width 116 height 30
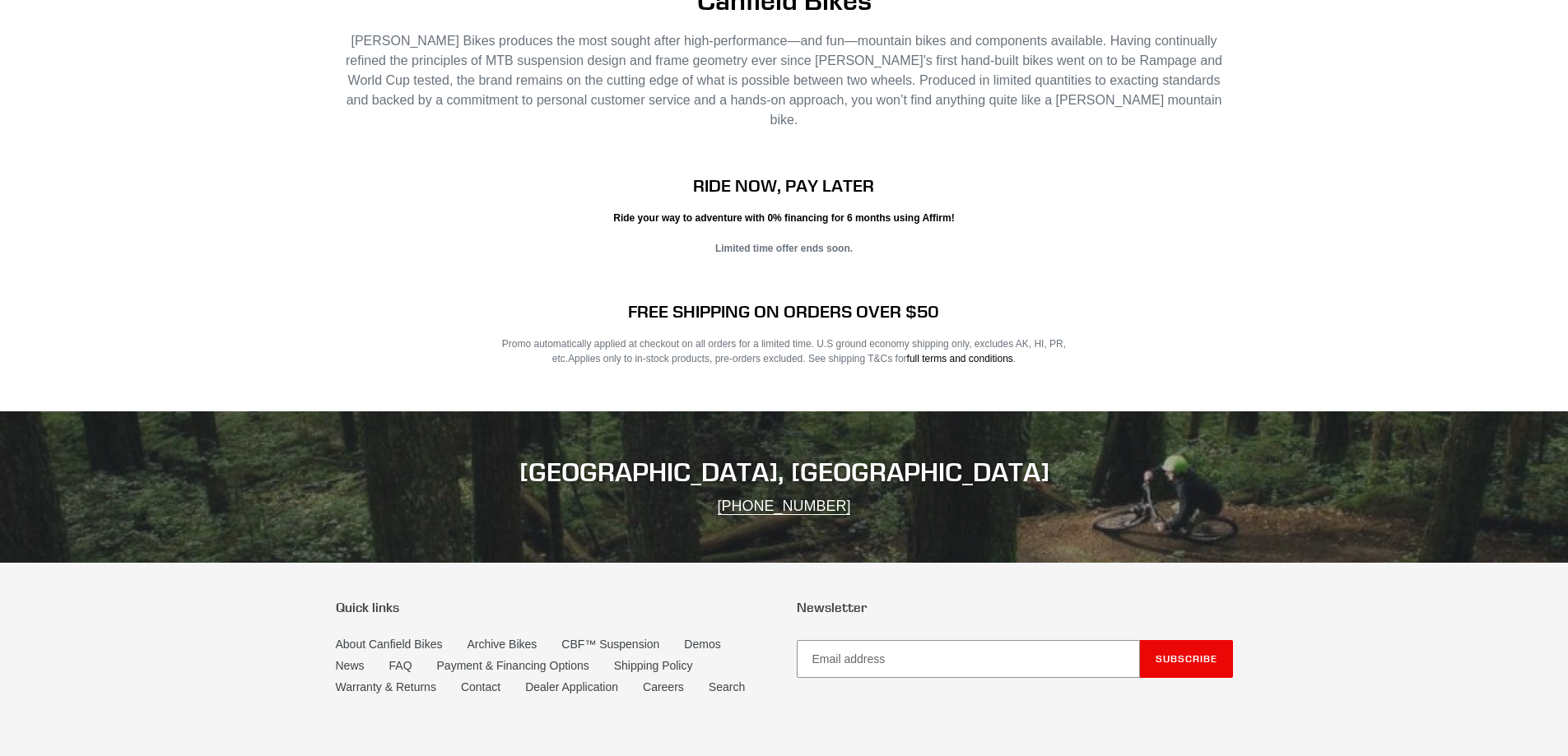
scroll to position [3236, 0]
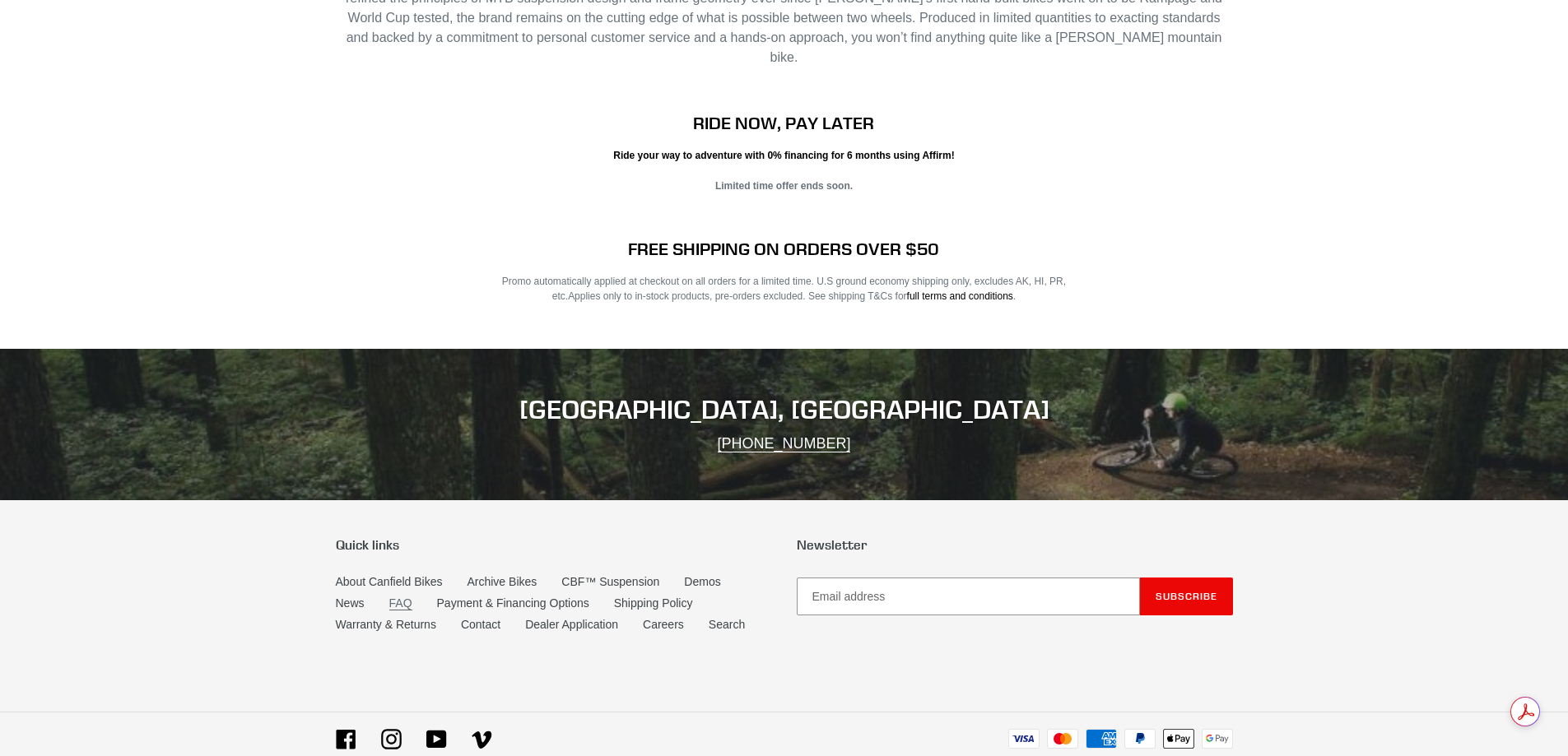
click at [402, 597] on link "FAQ" at bounding box center [400, 604] width 23 height 14
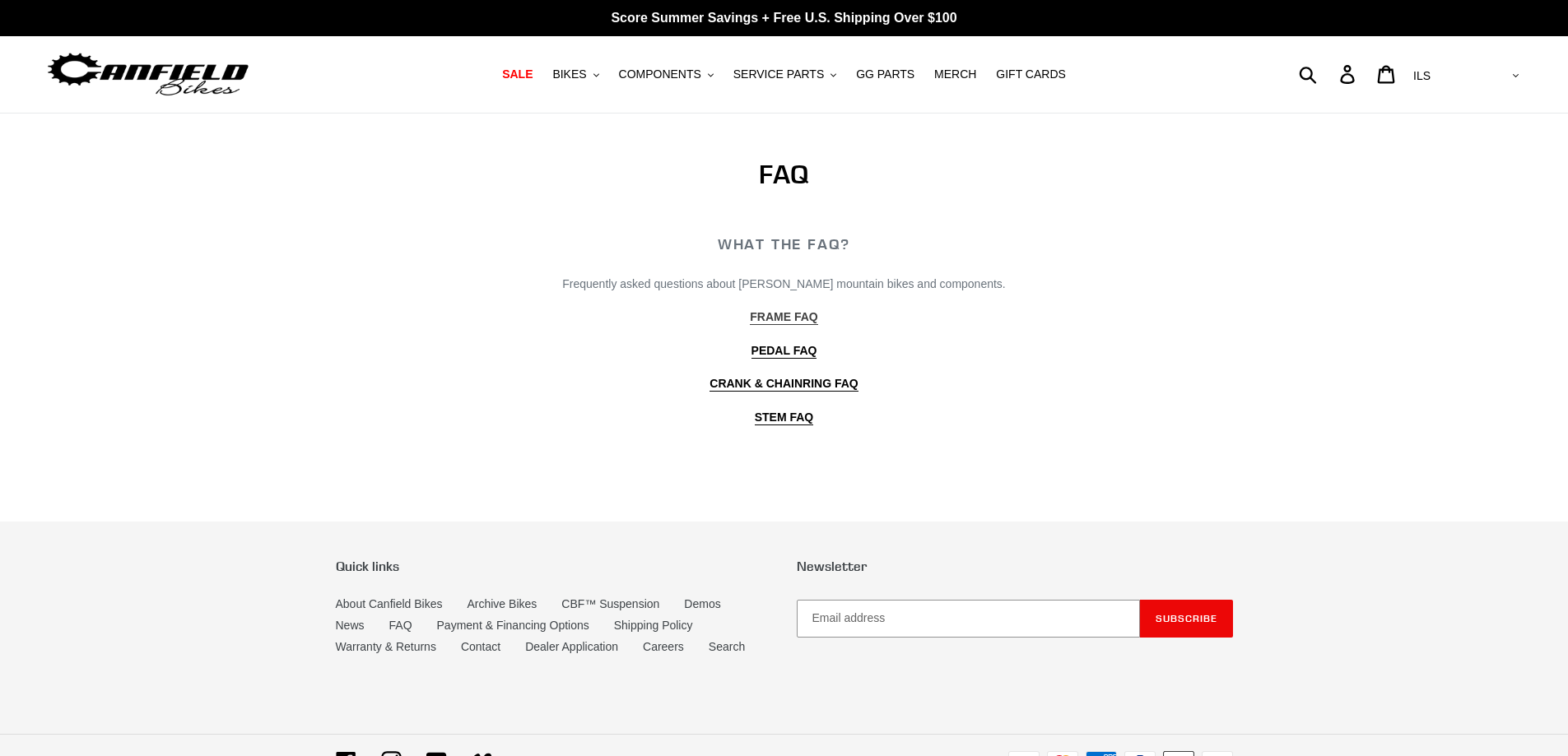
click at [778, 318] on b "FRAME FAQ" at bounding box center [784, 317] width 67 height 13
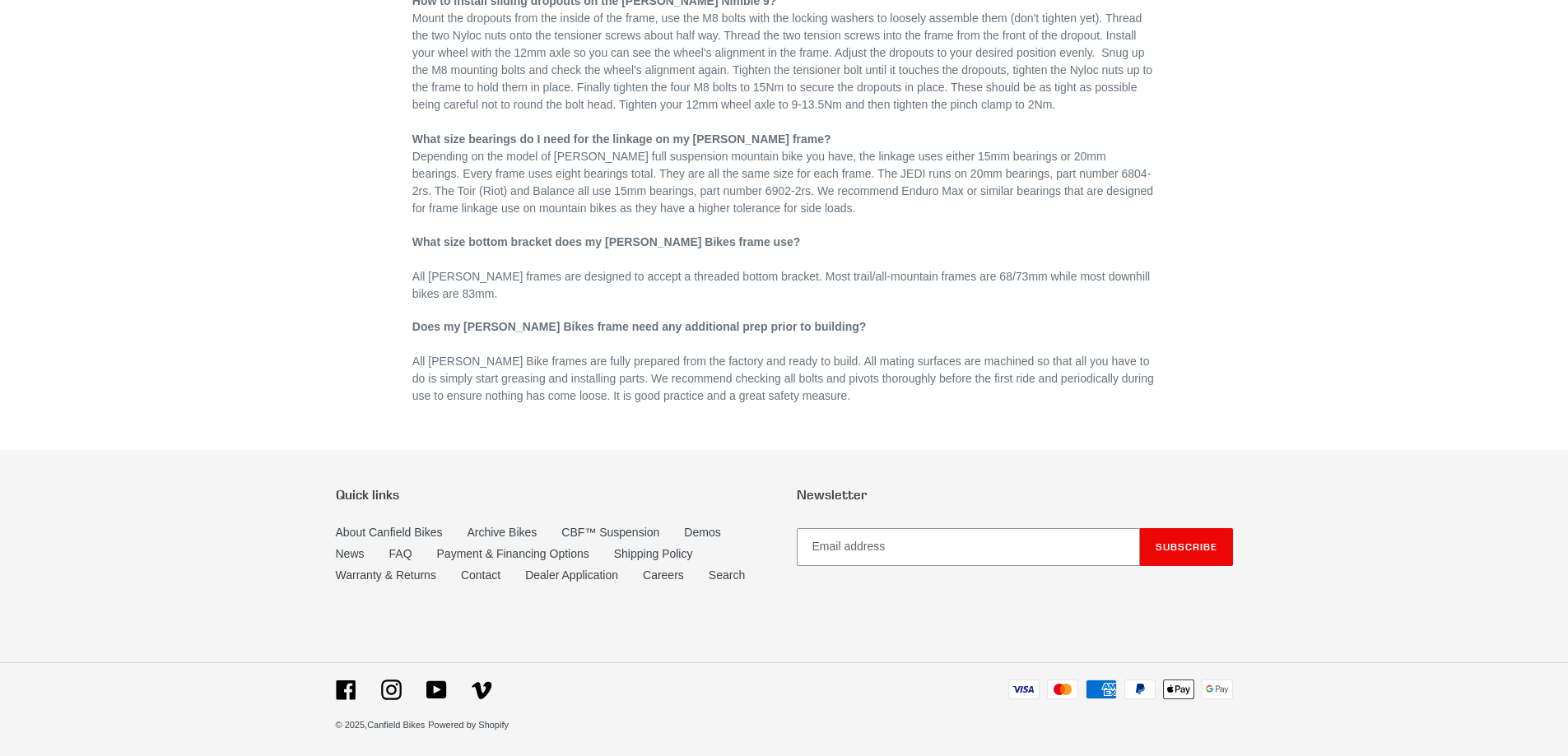
scroll to position [894, 0]
